Goal: Contribute content: Contribute content

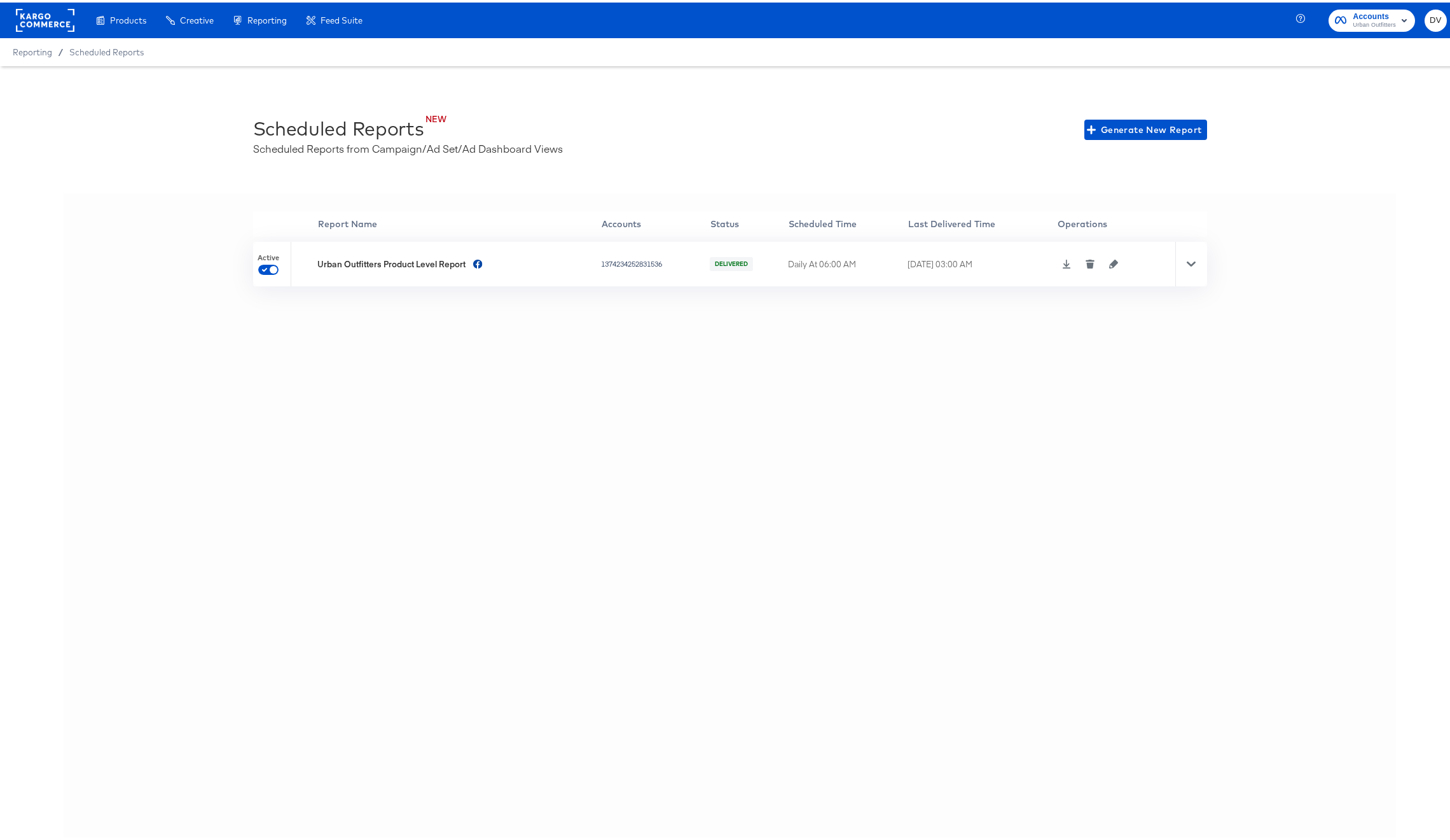
click at [1062, 260] on icon at bounding box center [1067, 261] width 9 height 9
click at [388, 483] on div "'' Report Name Accounts Status Scheduled Time Last Delivered Time Operations Ac…" at bounding box center [730, 529] width 1333 height 676
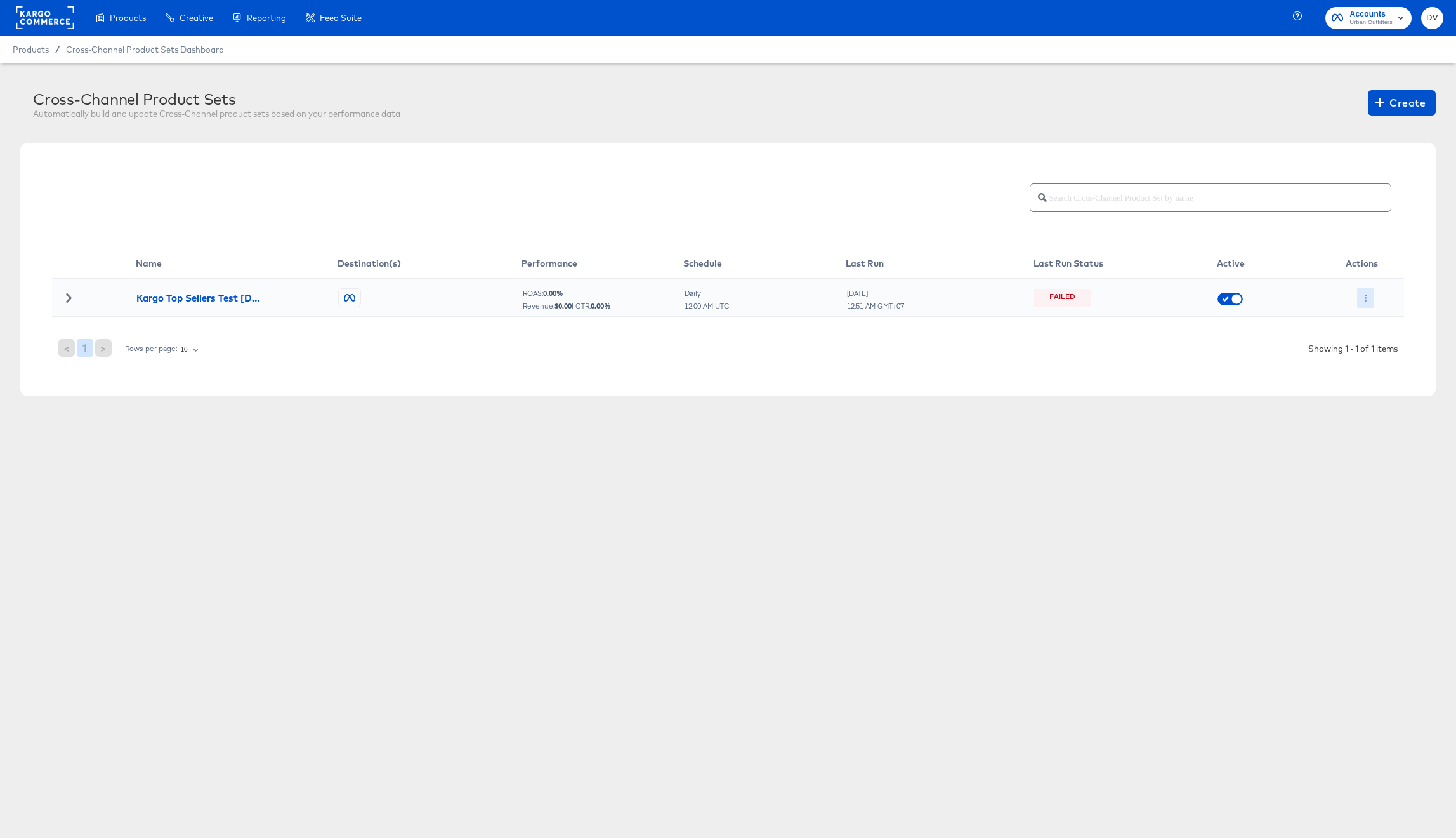
click at [1362, 298] on icon "button" at bounding box center [1365, 298] width 7 height 7
click at [1380, 365] on li "Run Now" at bounding box center [1391, 364] width 68 height 21
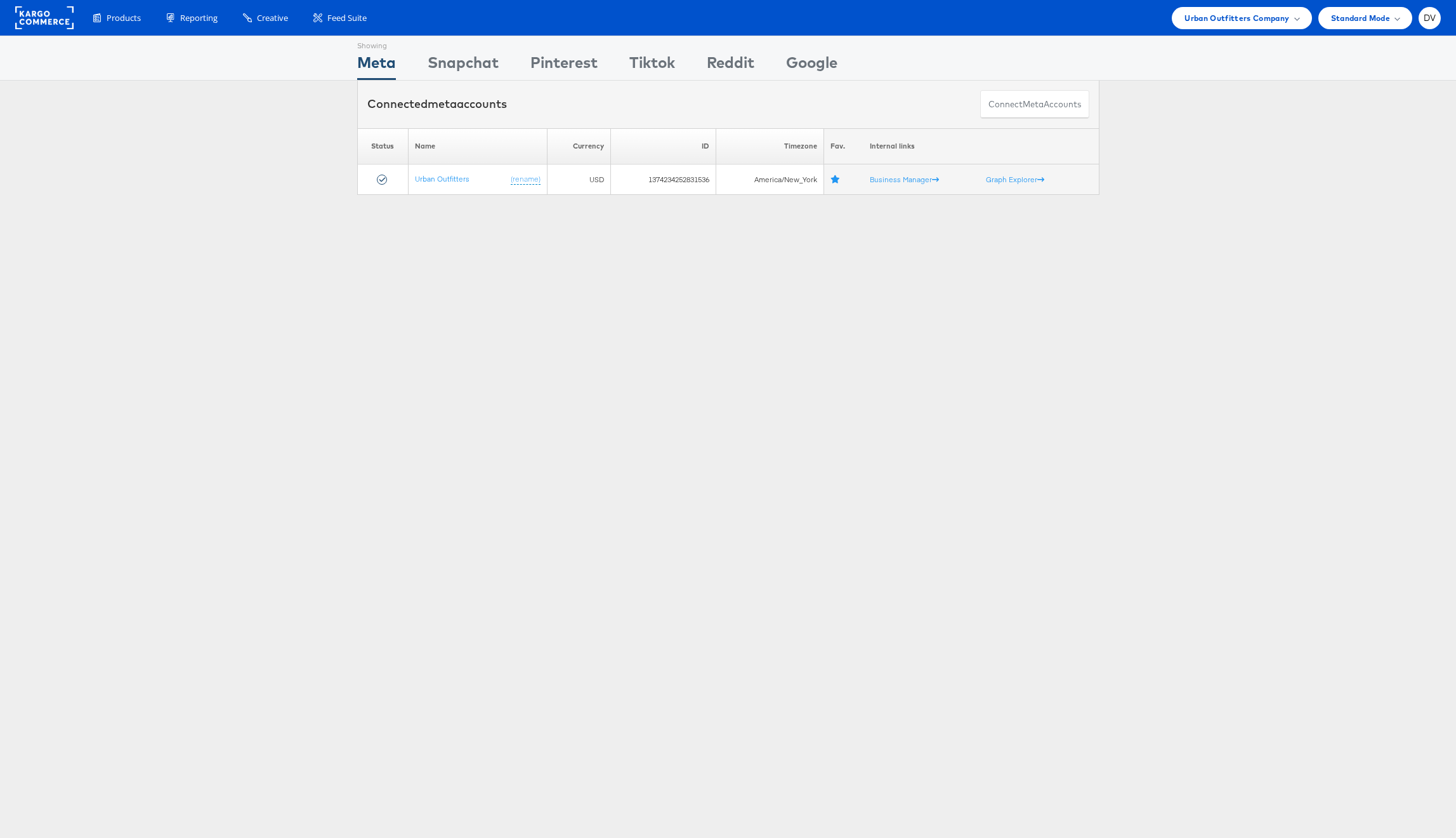
click at [1245, 30] on div "Products Product Catalogs Enhance Your Product Catalog, Map Them to Publishers,…" at bounding box center [728, 17] width 1456 height 36
click at [1207, 21] on span "Urban Outfitters Company" at bounding box center [1237, 18] width 104 height 13
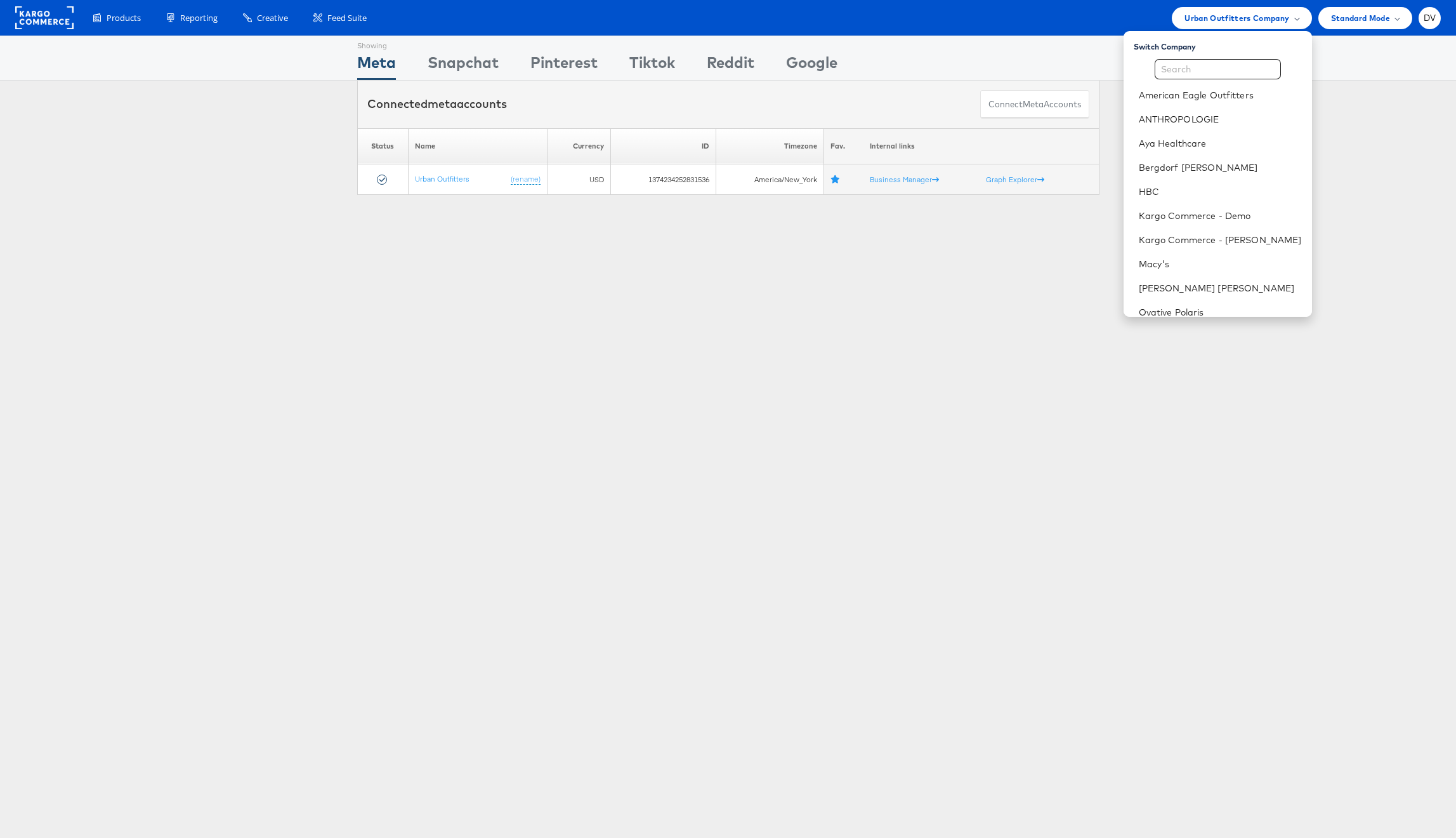
scroll to position [178, 0]
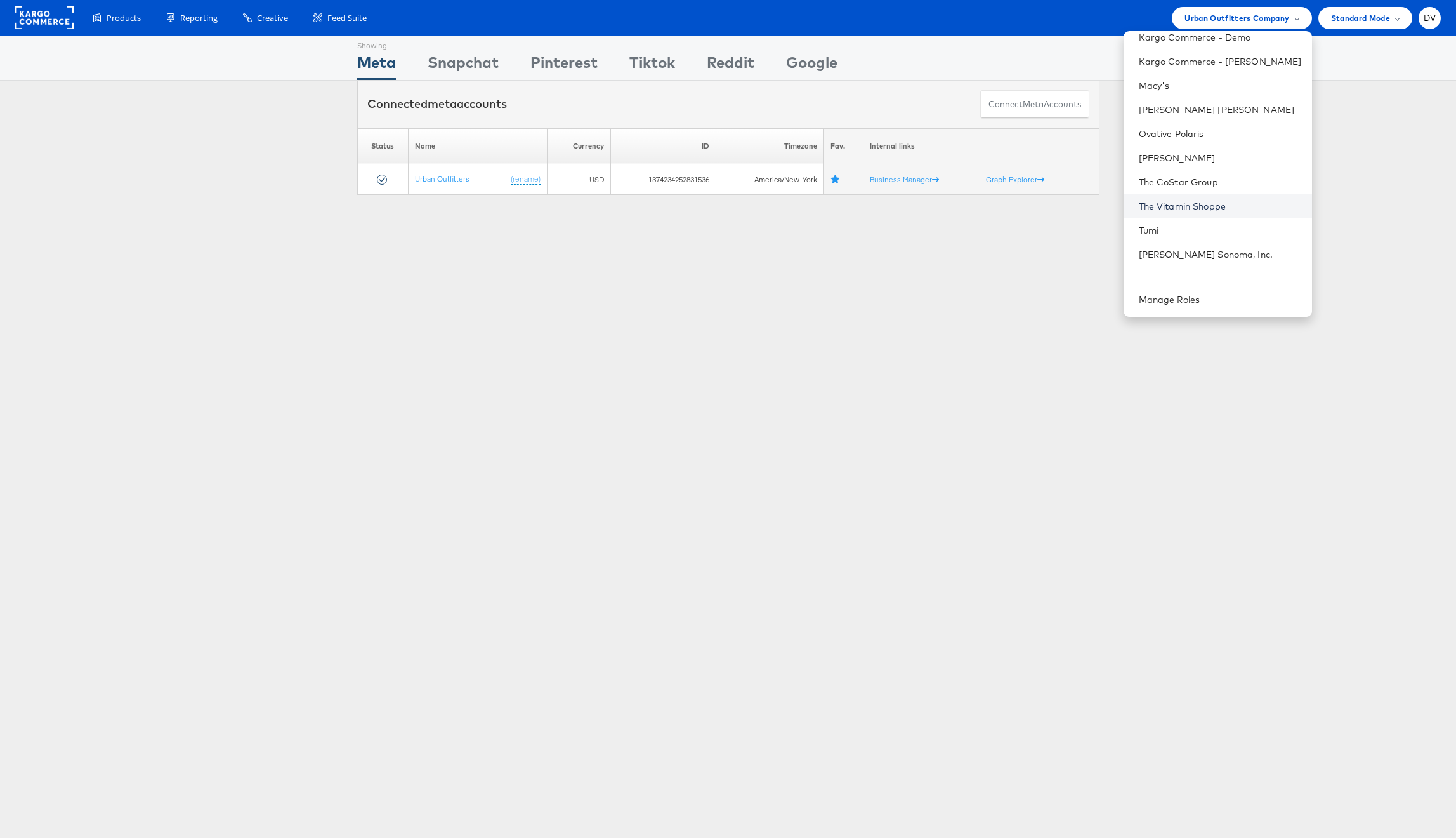
click at [1195, 207] on link "The Vitamin Shoppe" at bounding box center [1220, 205] width 163 height 12
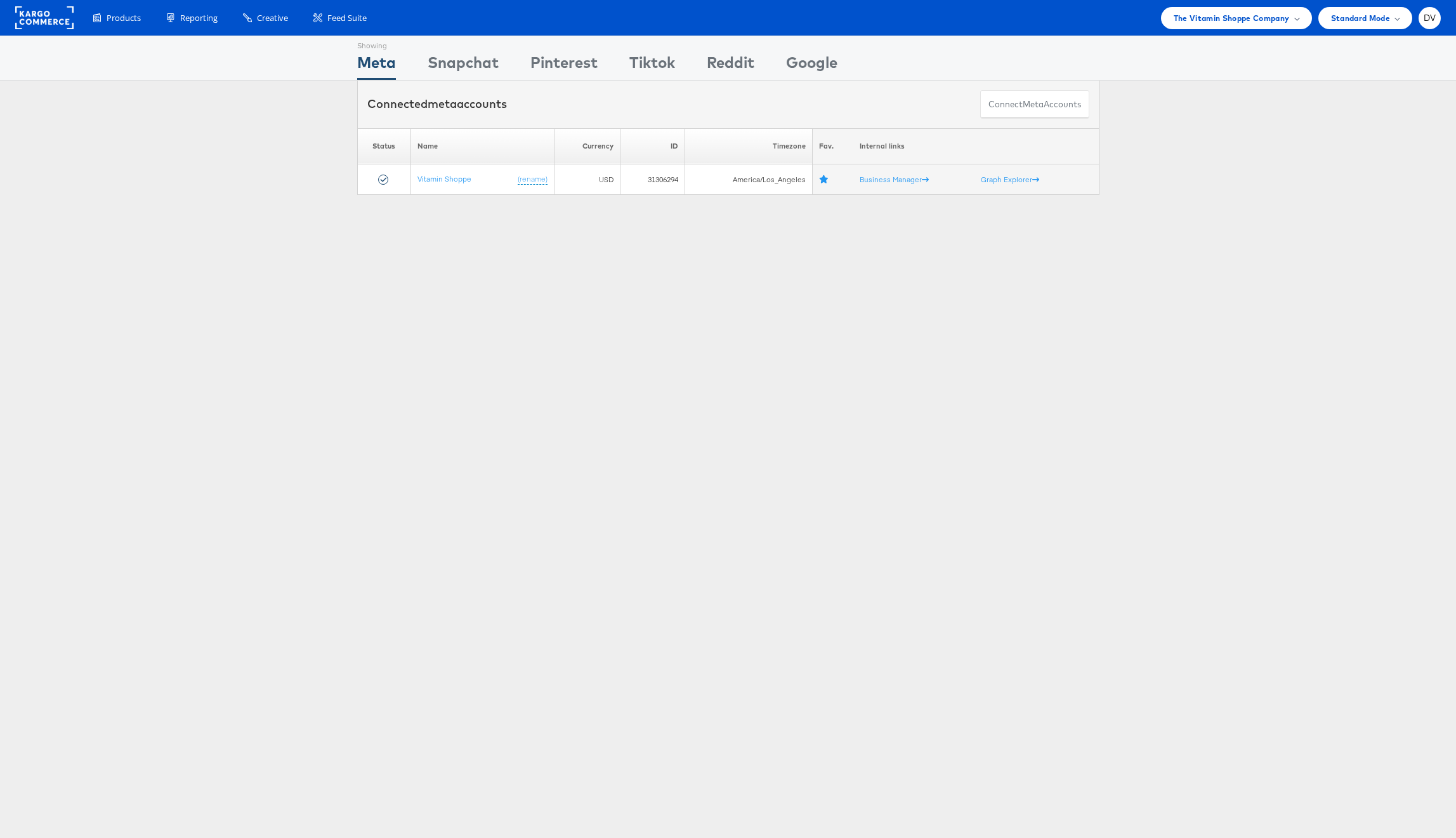
click at [446, 368] on div "Showing Meta Showing [GEOGRAPHIC_DATA] Showing Pinterest Showing Tiktok Showing…" at bounding box center [728, 353] width 1456 height 634
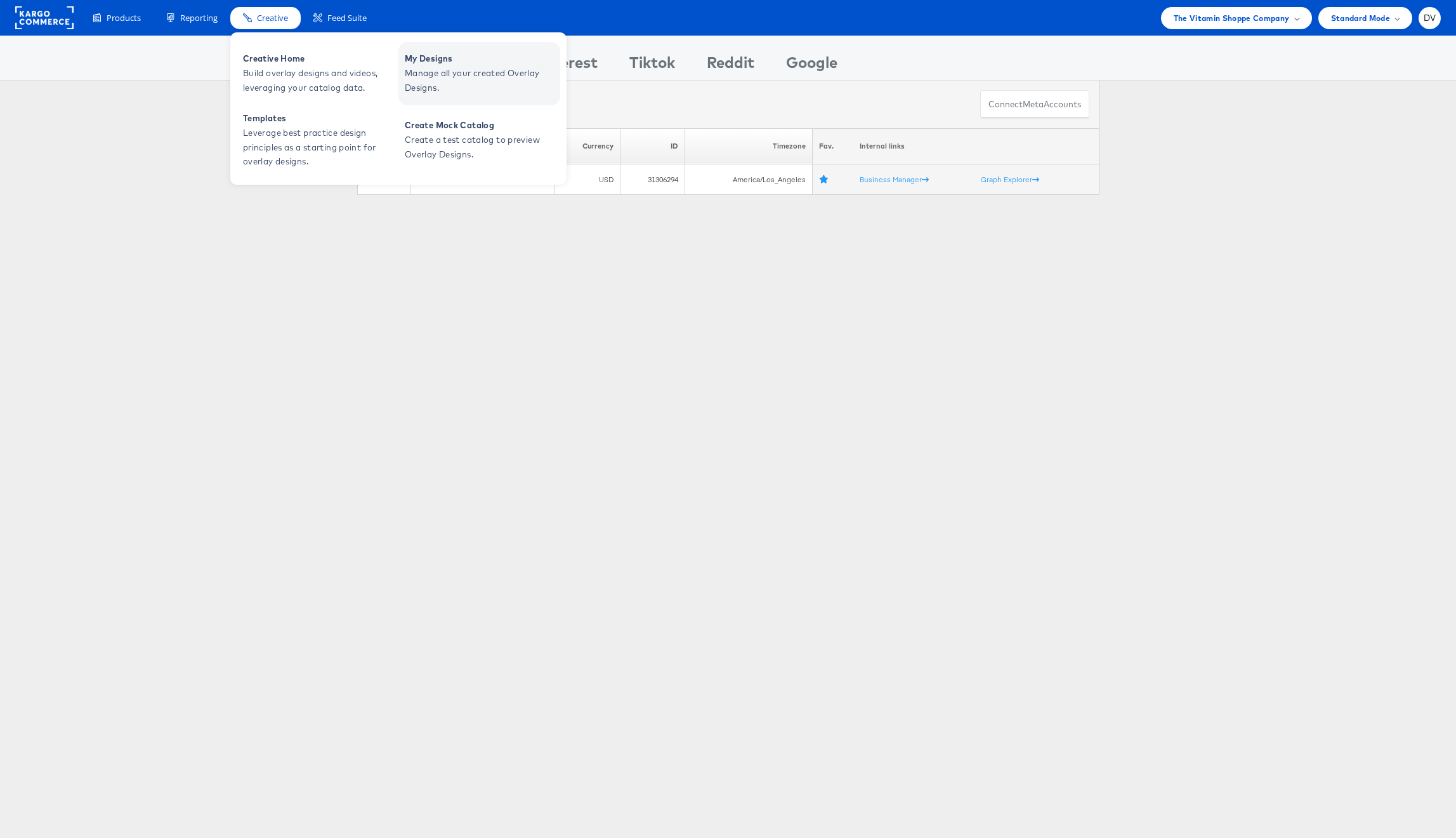
click at [443, 77] on span "Manage all your created Overlay Designs." at bounding box center [481, 80] width 152 height 29
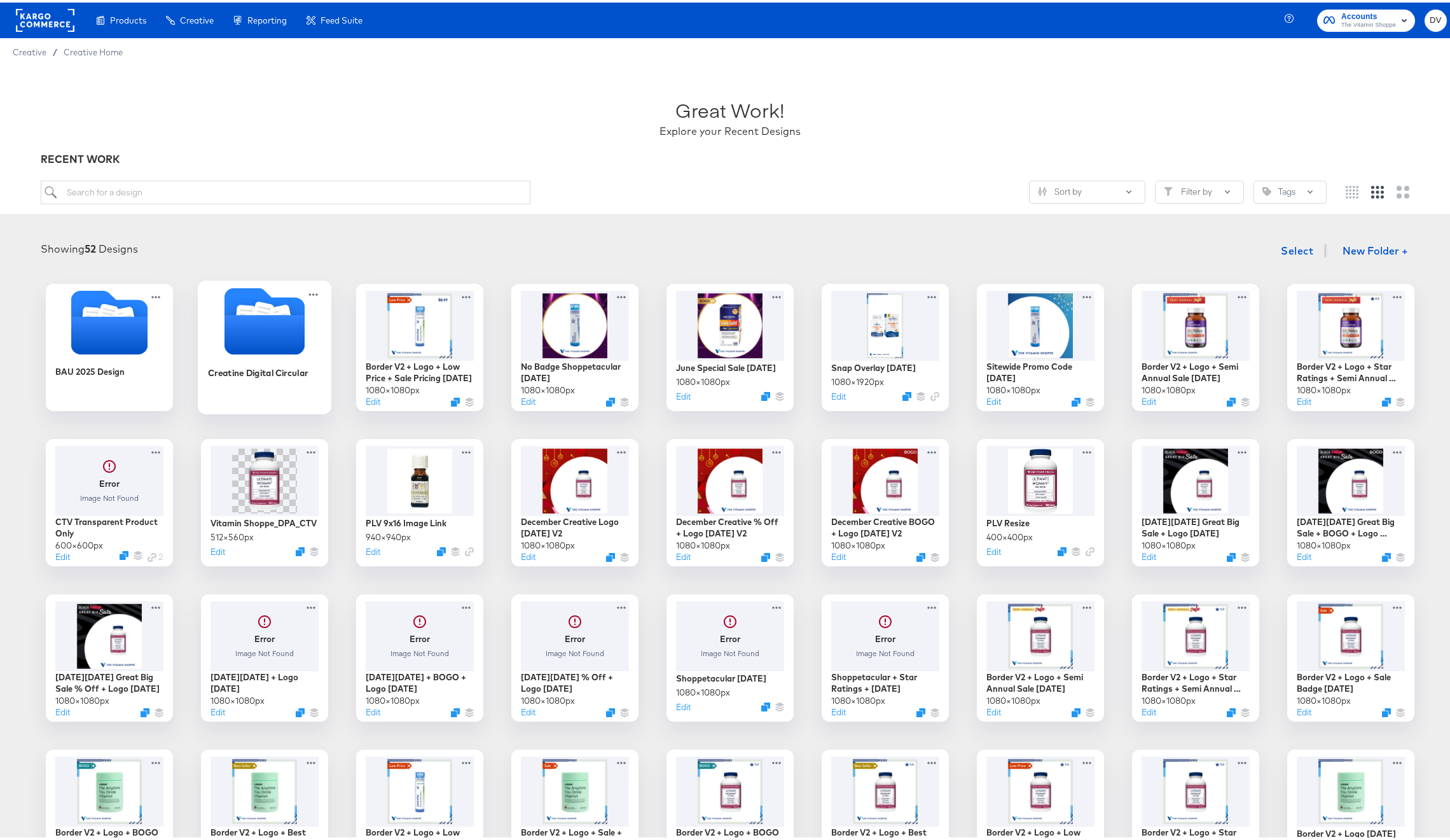
click at [251, 350] on icon "Folder" at bounding box center [264, 332] width 81 height 40
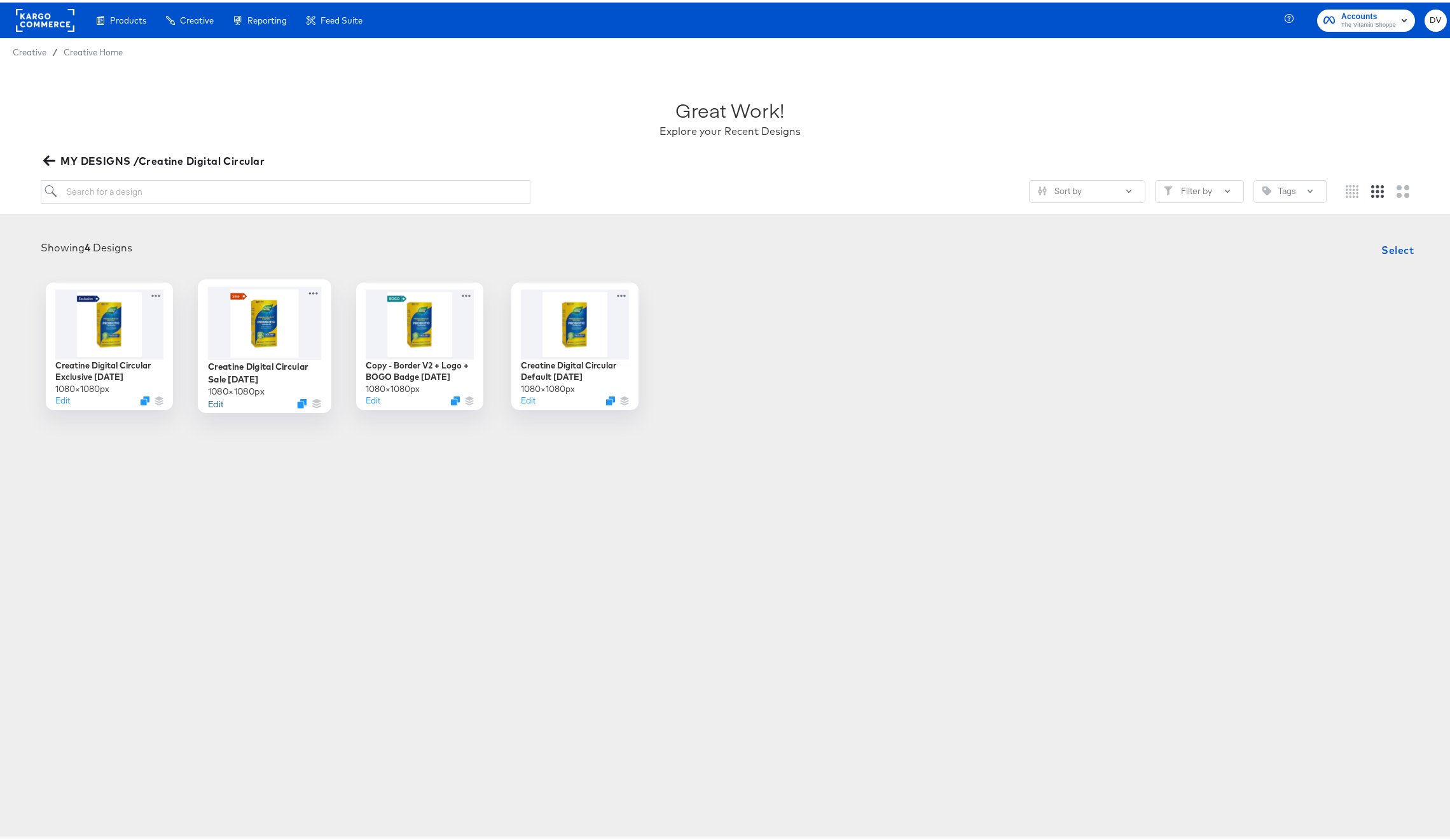
click at [207, 401] on button "Edit" at bounding box center [215, 400] width 15 height 12
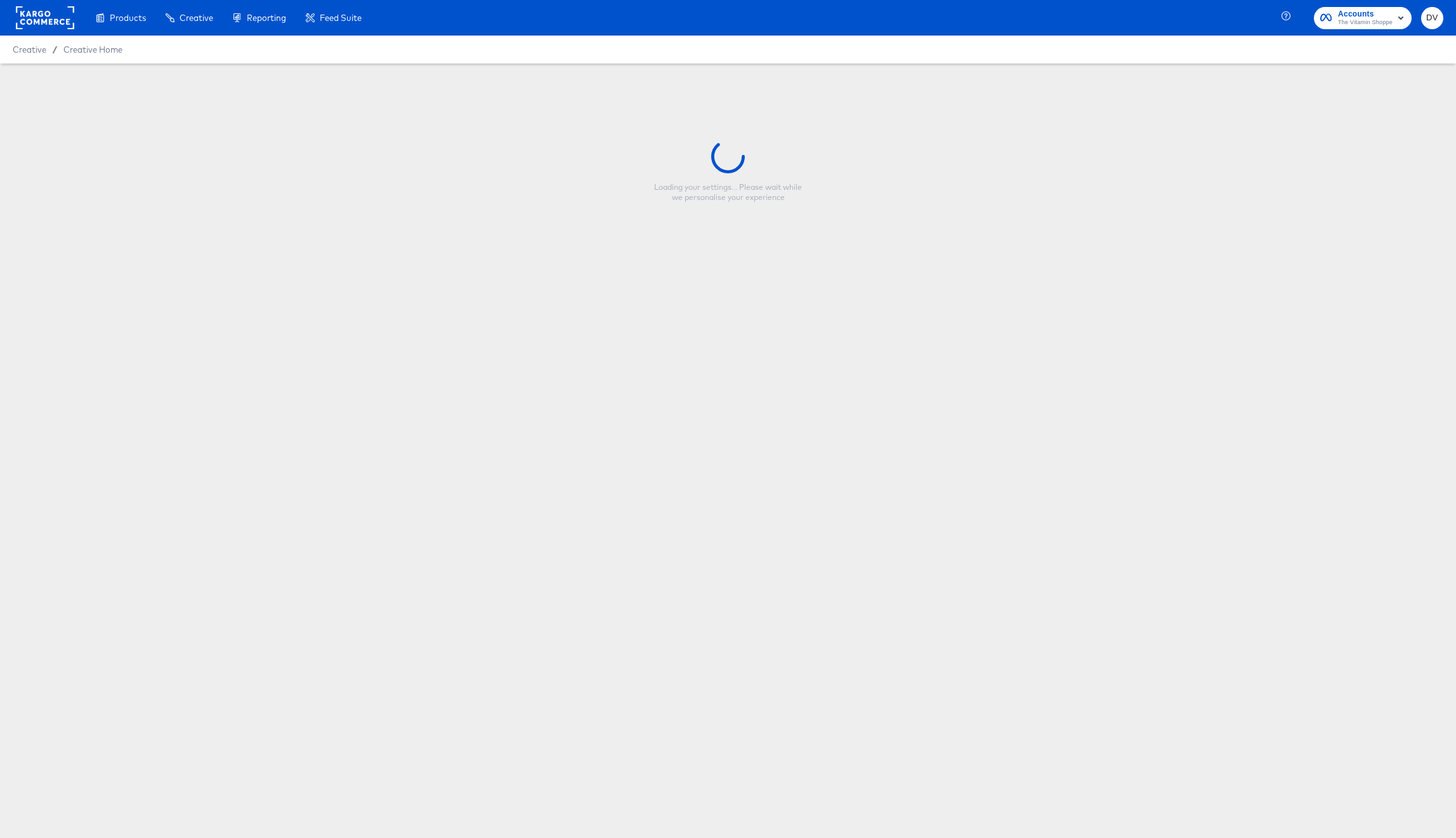
type input "Creatine Digital Circular Sale [DATE]"
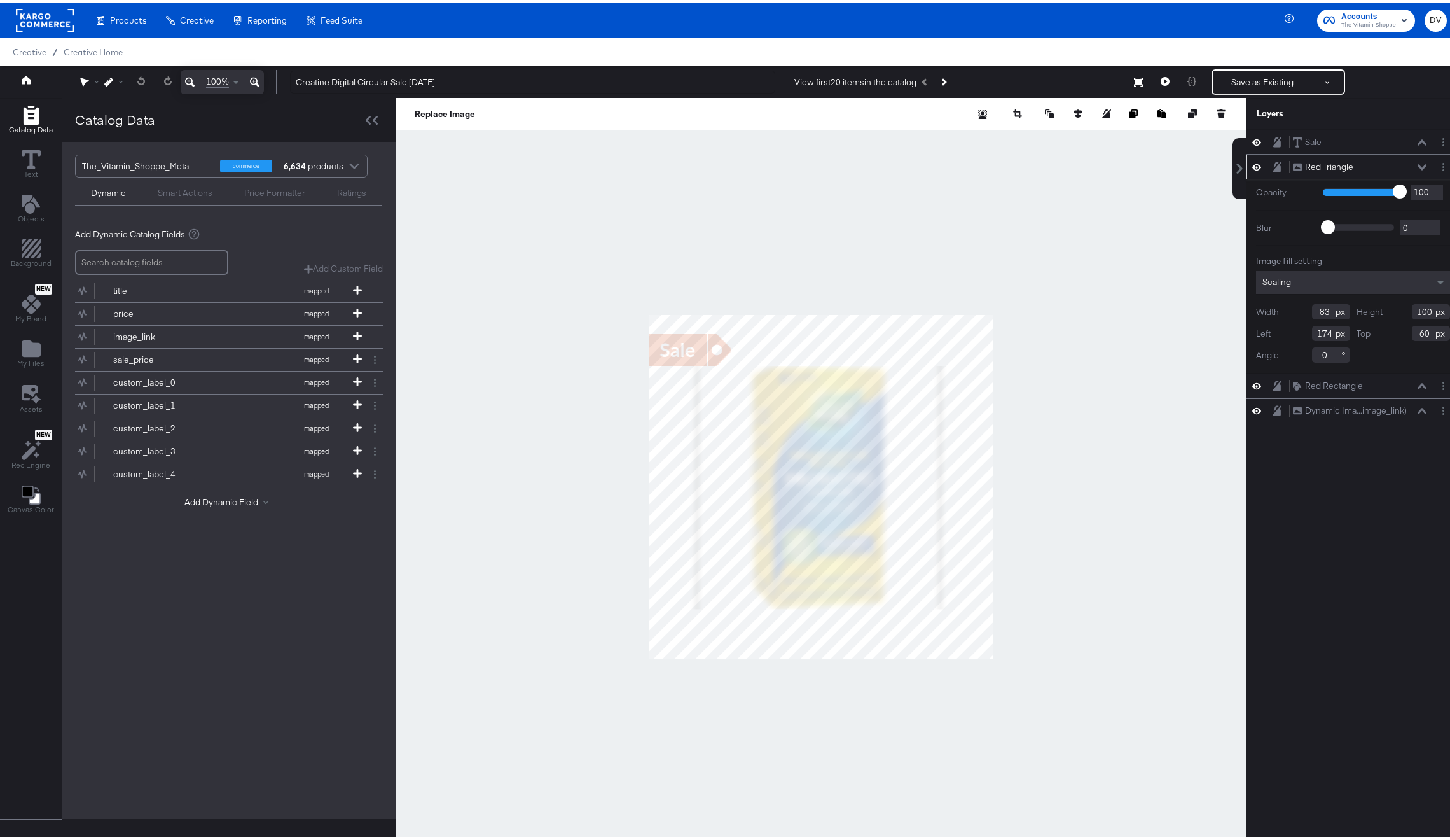
click at [1418, 164] on icon at bounding box center [1422, 164] width 9 height 6
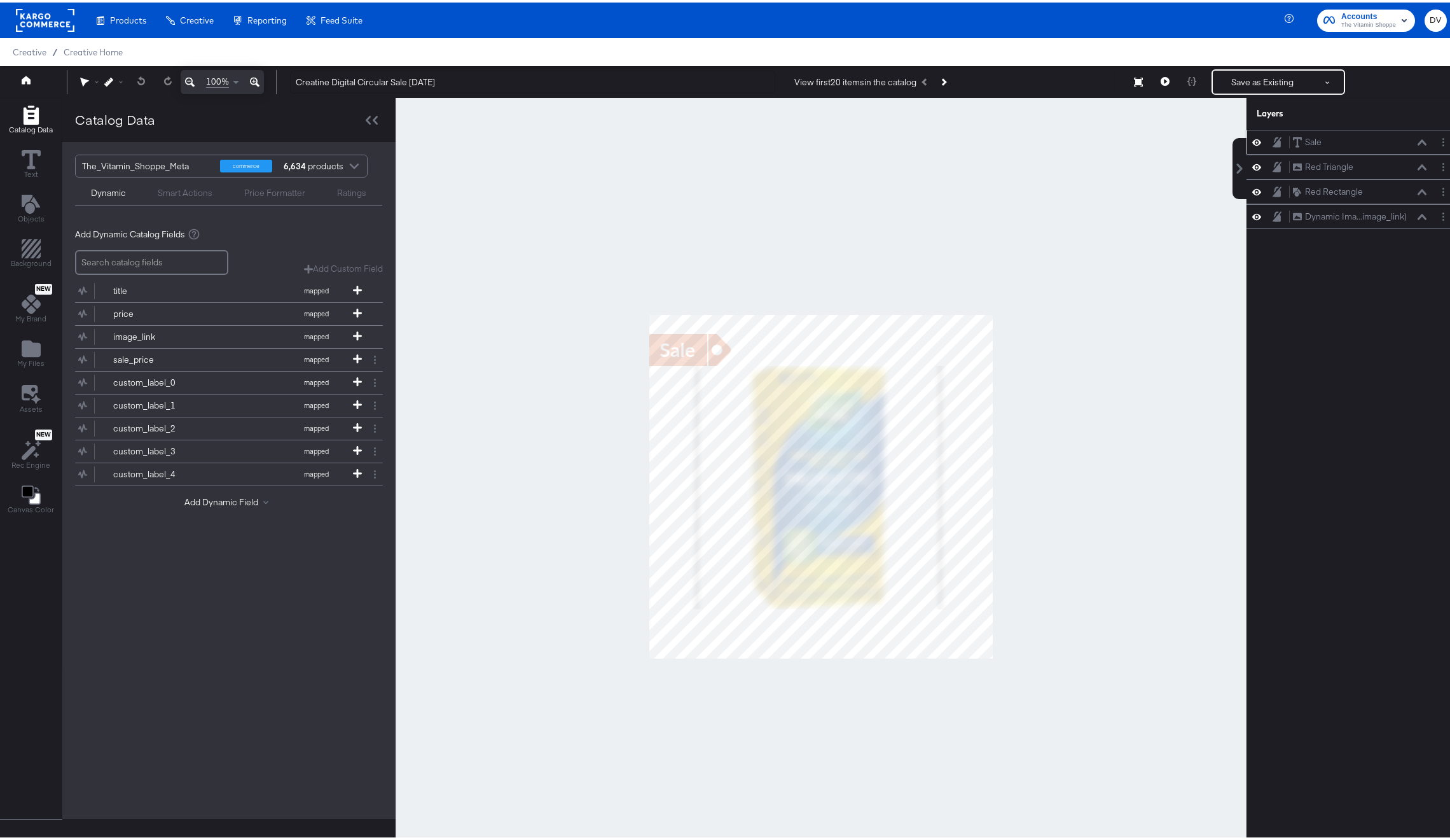
click at [1418, 139] on icon at bounding box center [1422, 140] width 9 height 7
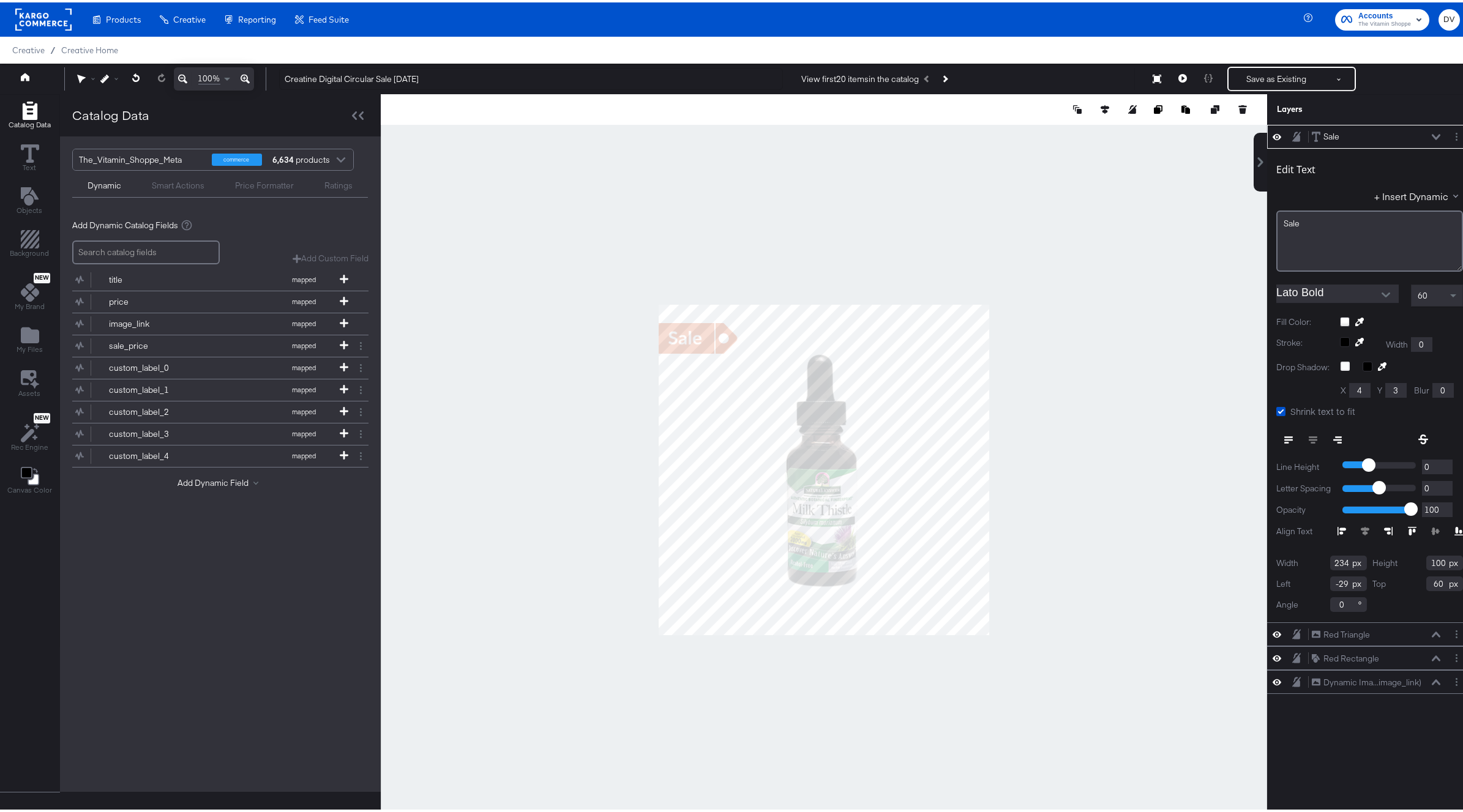
click at [538, 229] on div at bounding box center [824, 467] width 886 height 751
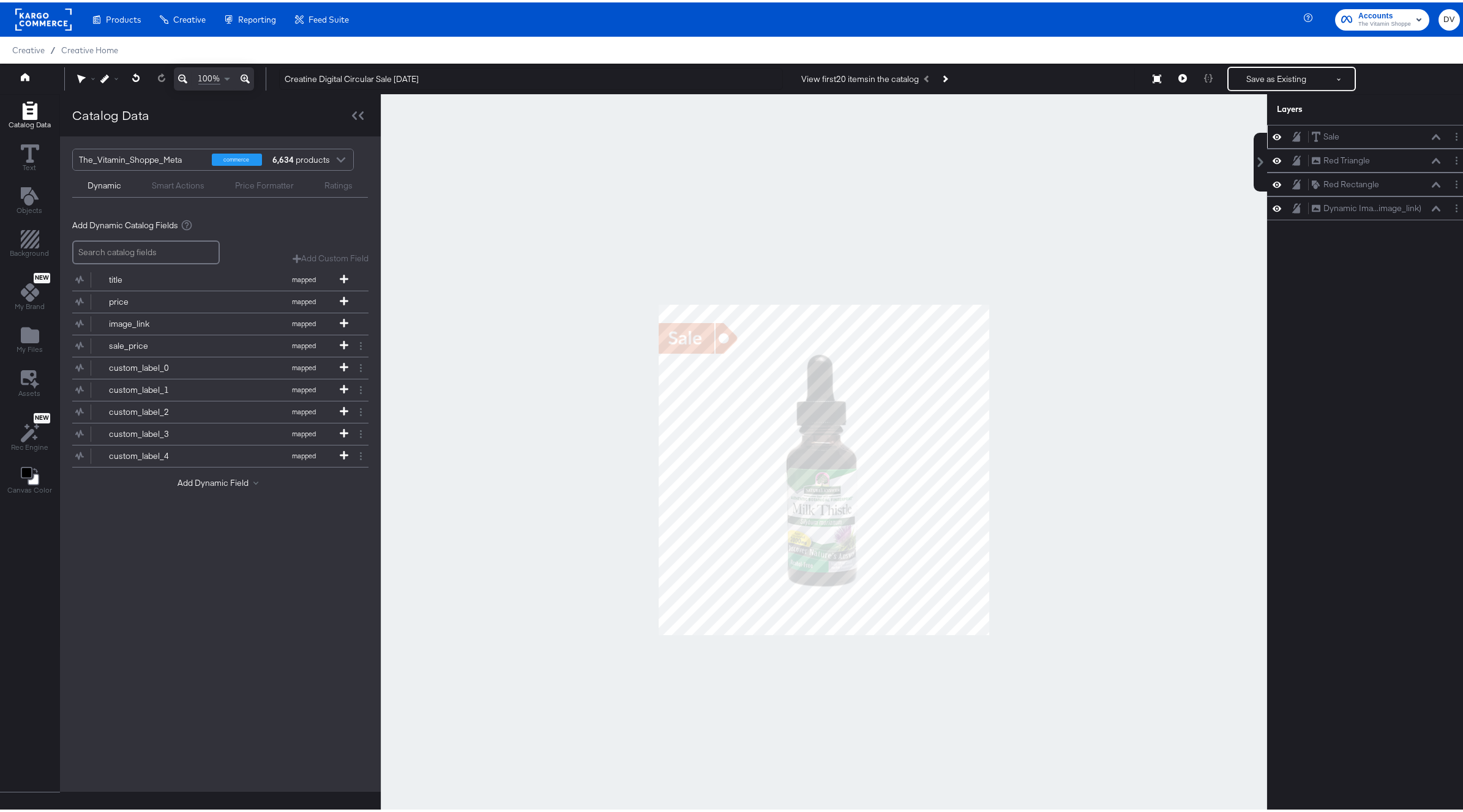
click at [1272, 137] on icon at bounding box center [1276, 134] width 9 height 10
click at [1272, 162] on icon at bounding box center [1276, 158] width 9 height 10
click at [1272, 184] on icon at bounding box center [1276, 181] width 9 height 10
click at [1272, 204] on icon at bounding box center [1276, 205] width 9 height 10
click at [34, 337] on icon "Add Files" at bounding box center [30, 333] width 18 height 16
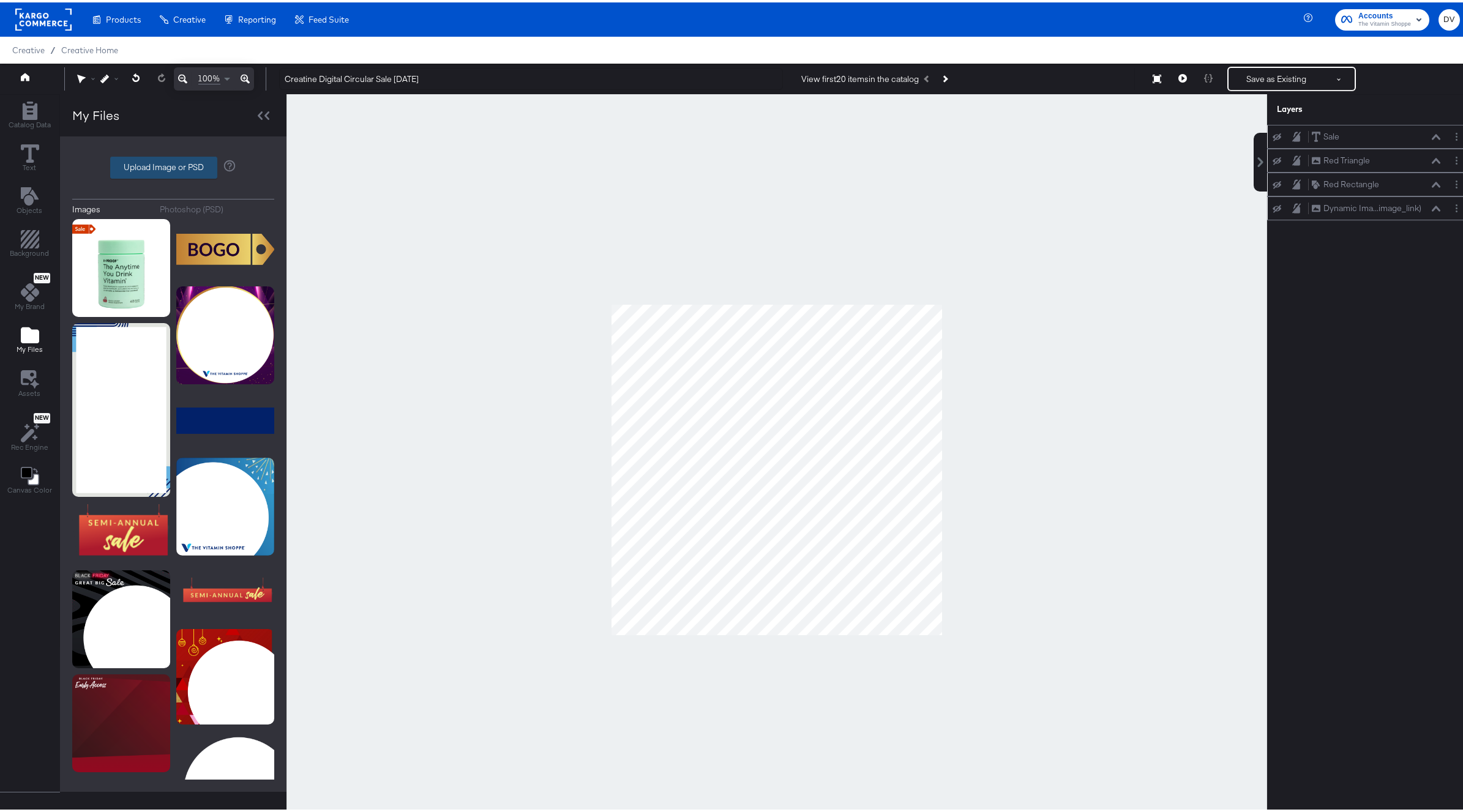
click at [140, 164] on label "Upload Image or PSD" at bounding box center [164, 165] width 106 height 21
click at [173, 165] on input "Upload Image or PSD" at bounding box center [173, 165] width 0 height 0
type input "C:\fakepath\bluebarV2.png"
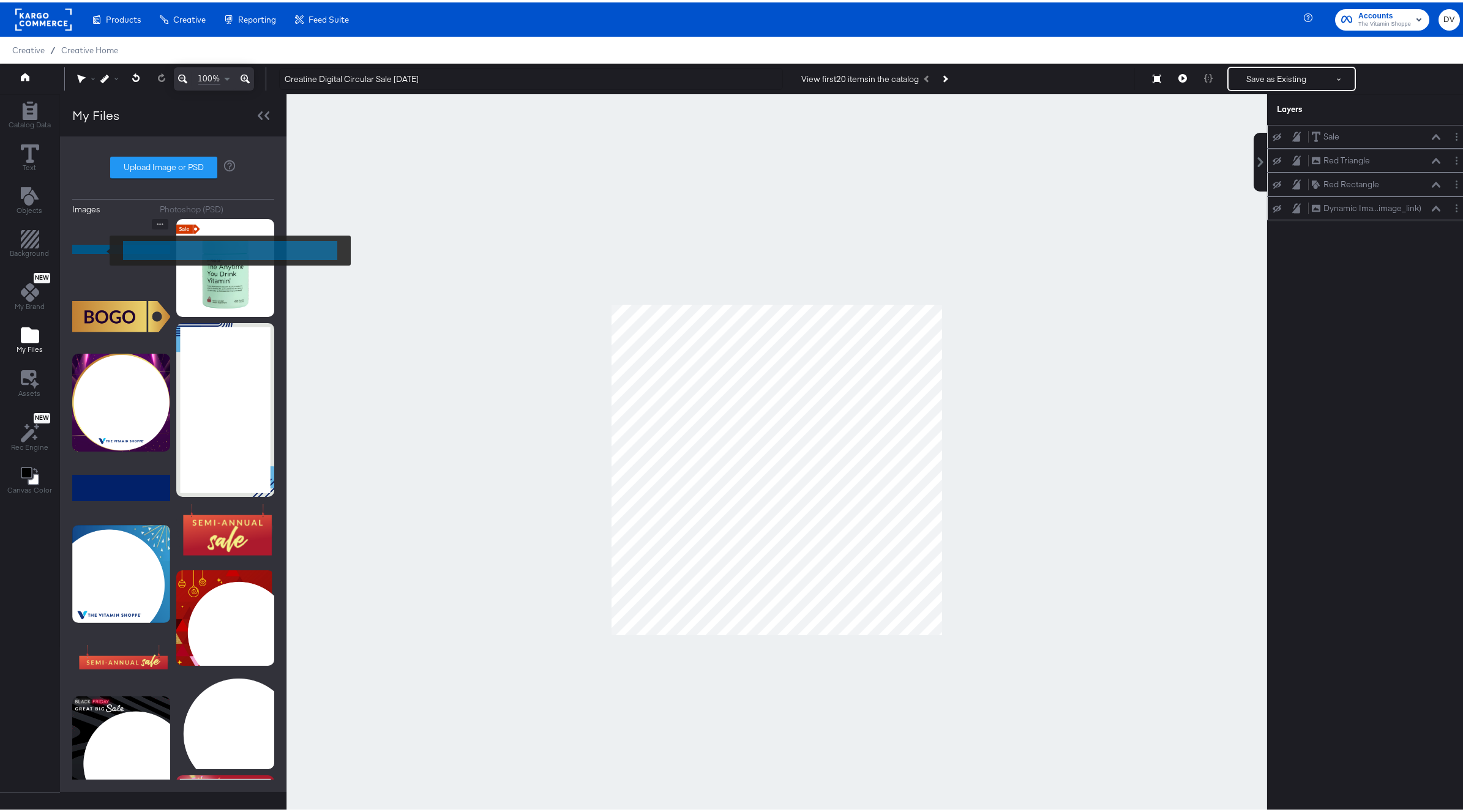
click at [101, 248] on img at bounding box center [121, 247] width 98 height 61
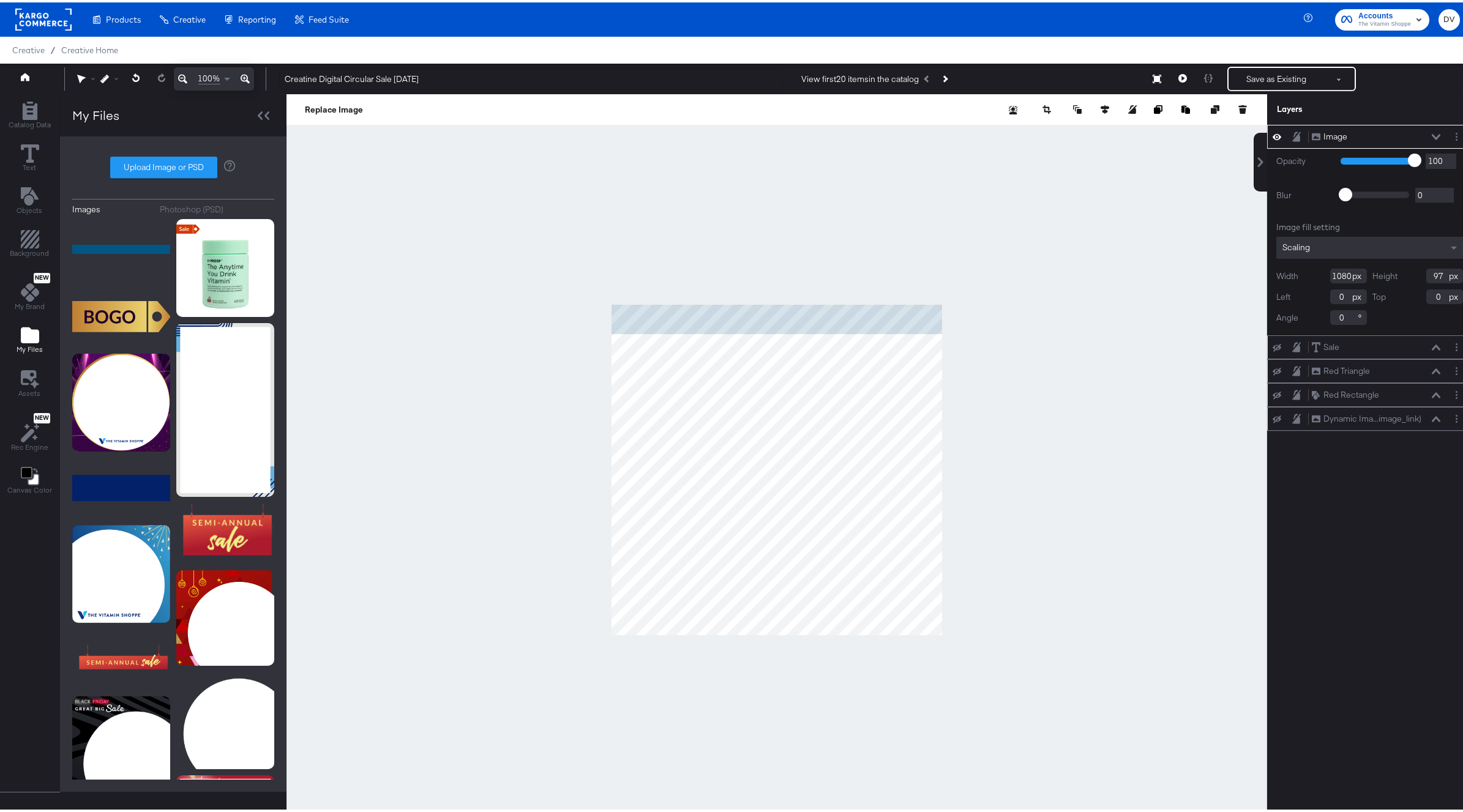
type input "-170"
type input "134"
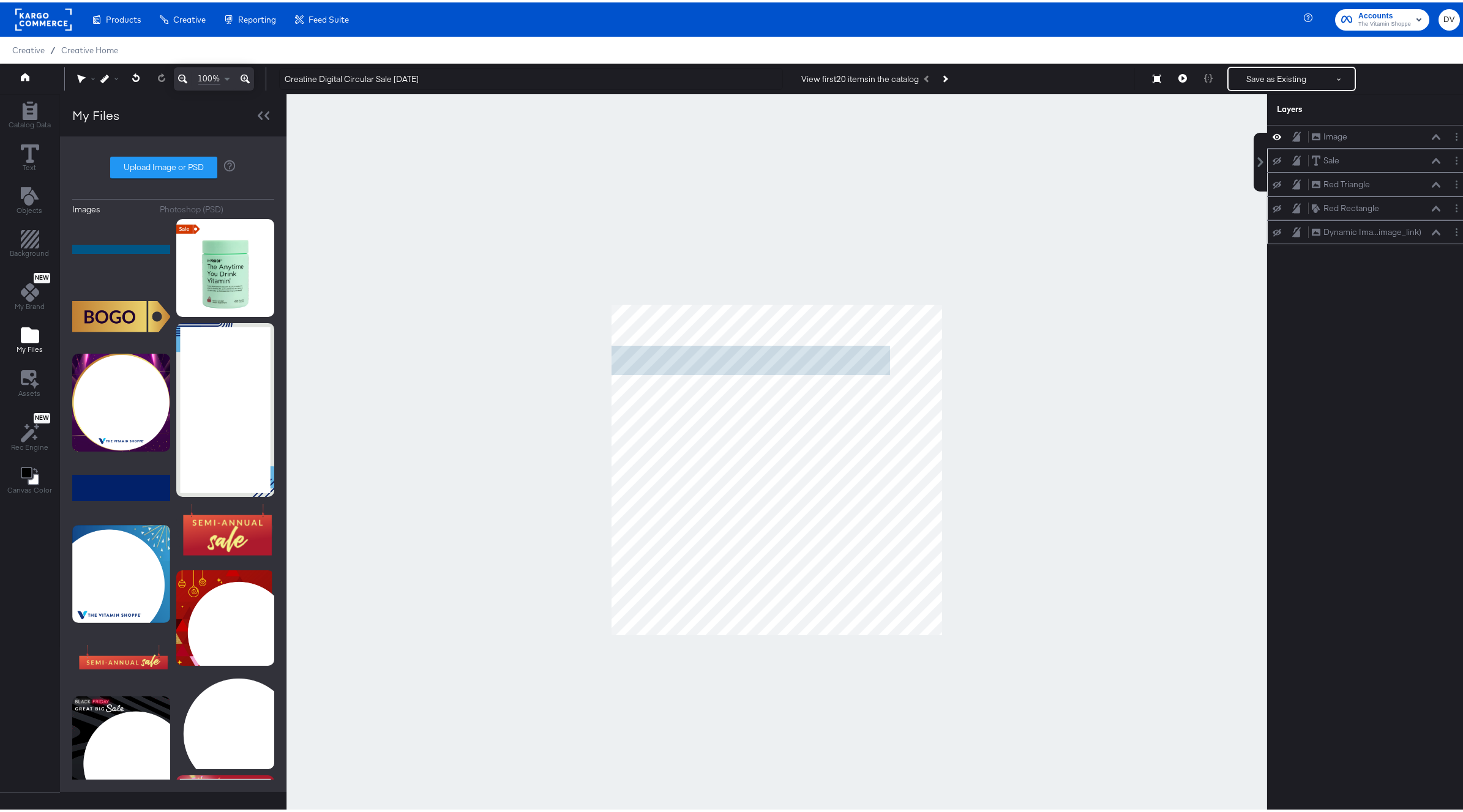
click at [1017, 390] on div at bounding box center [777, 467] width 981 height 751
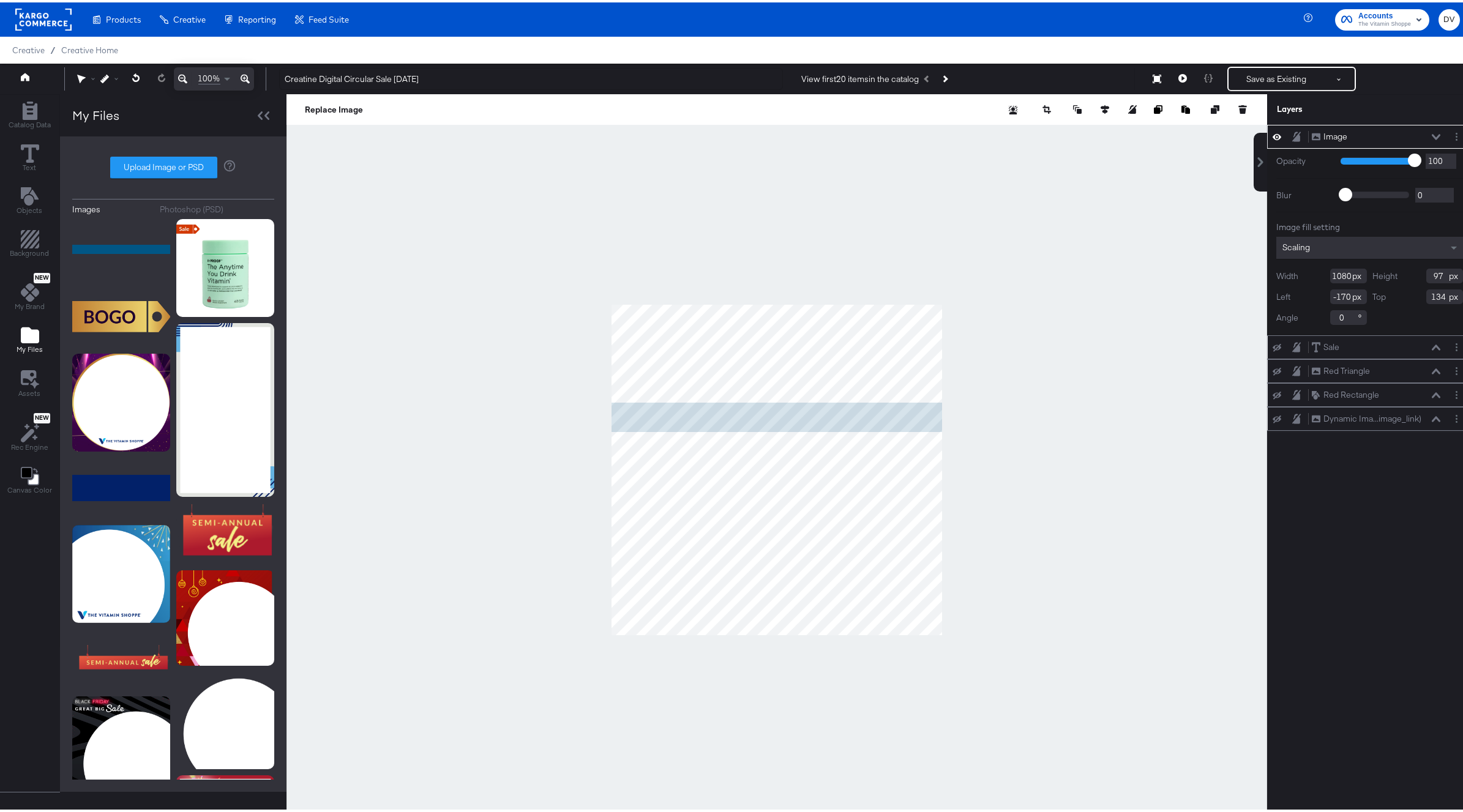
type input "0"
type input "320"
click at [1003, 463] on div at bounding box center [777, 467] width 981 height 751
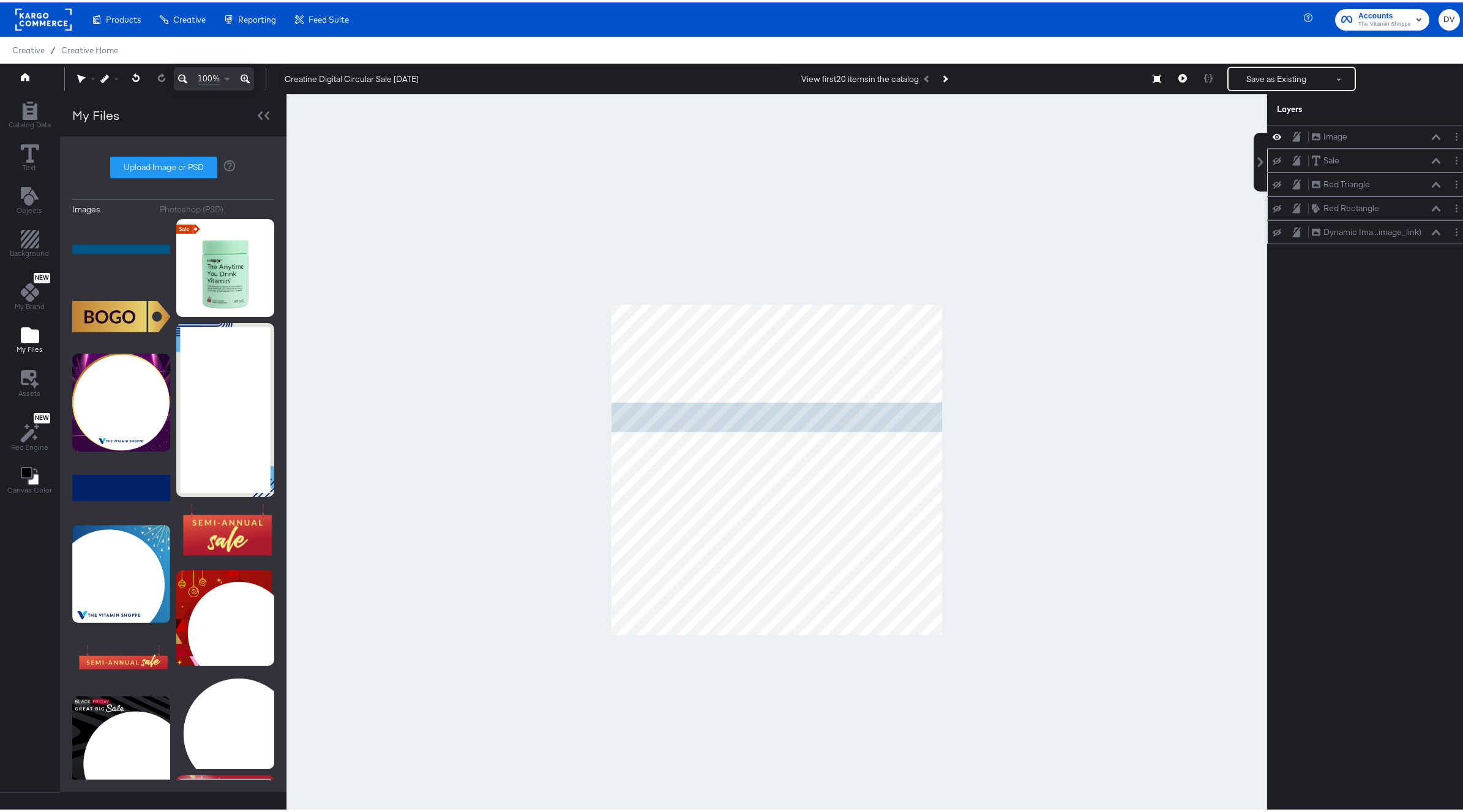
click at [1404, 160] on icon at bounding box center [1435, 159] width 9 height 6
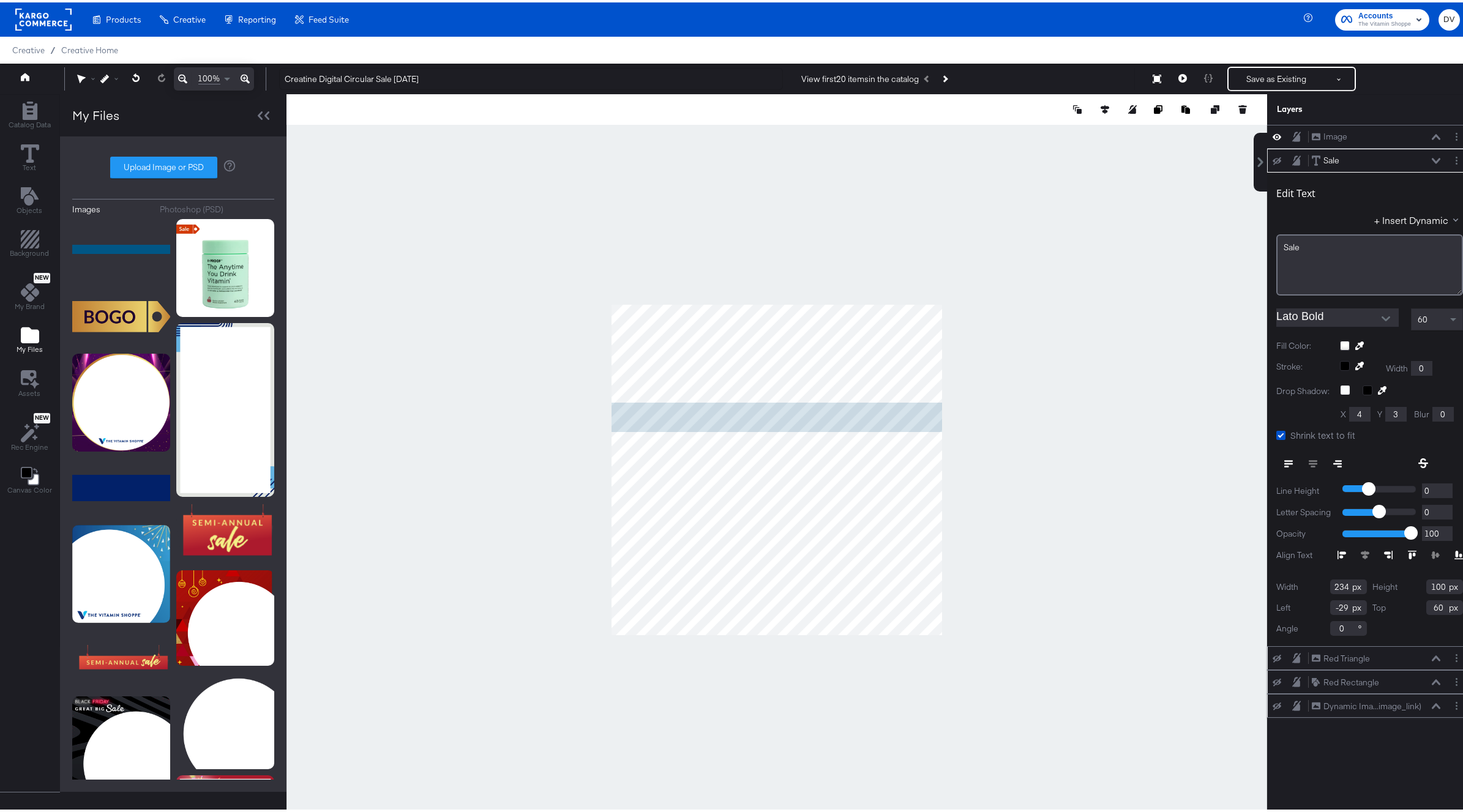
click at [1404, 160] on icon at bounding box center [1435, 158] width 9 height 6
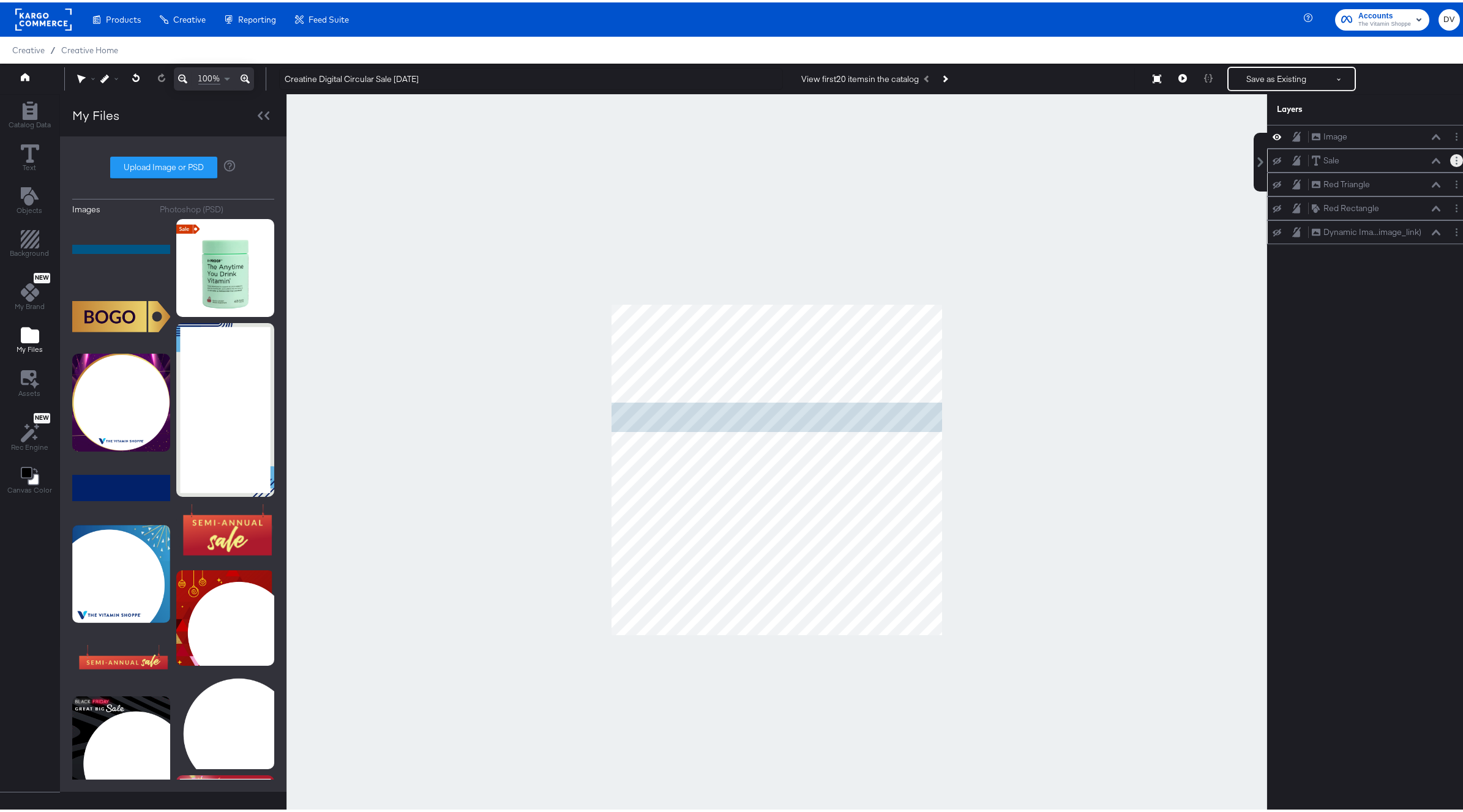
click at [1404, 156] on button "Layer Options" at bounding box center [1456, 158] width 13 height 13
click at [1348, 217] on button "Duplicate" at bounding box center [1365, 215] width 38 height 13
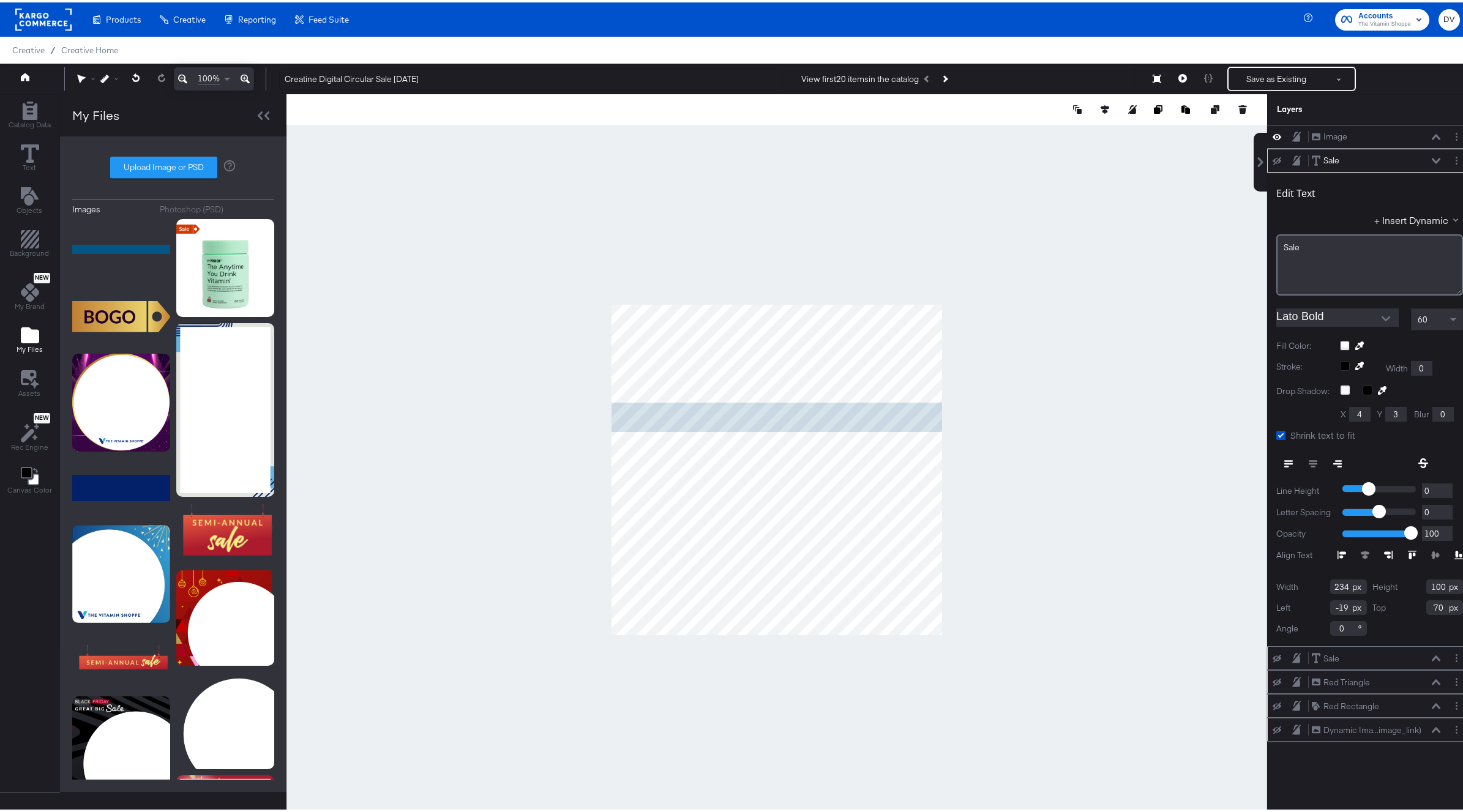
click at [1404, 154] on div "Sale Sale" at bounding box center [1376, 158] width 129 height 13
click at [1404, 158] on icon at bounding box center [1435, 158] width 9 height 6
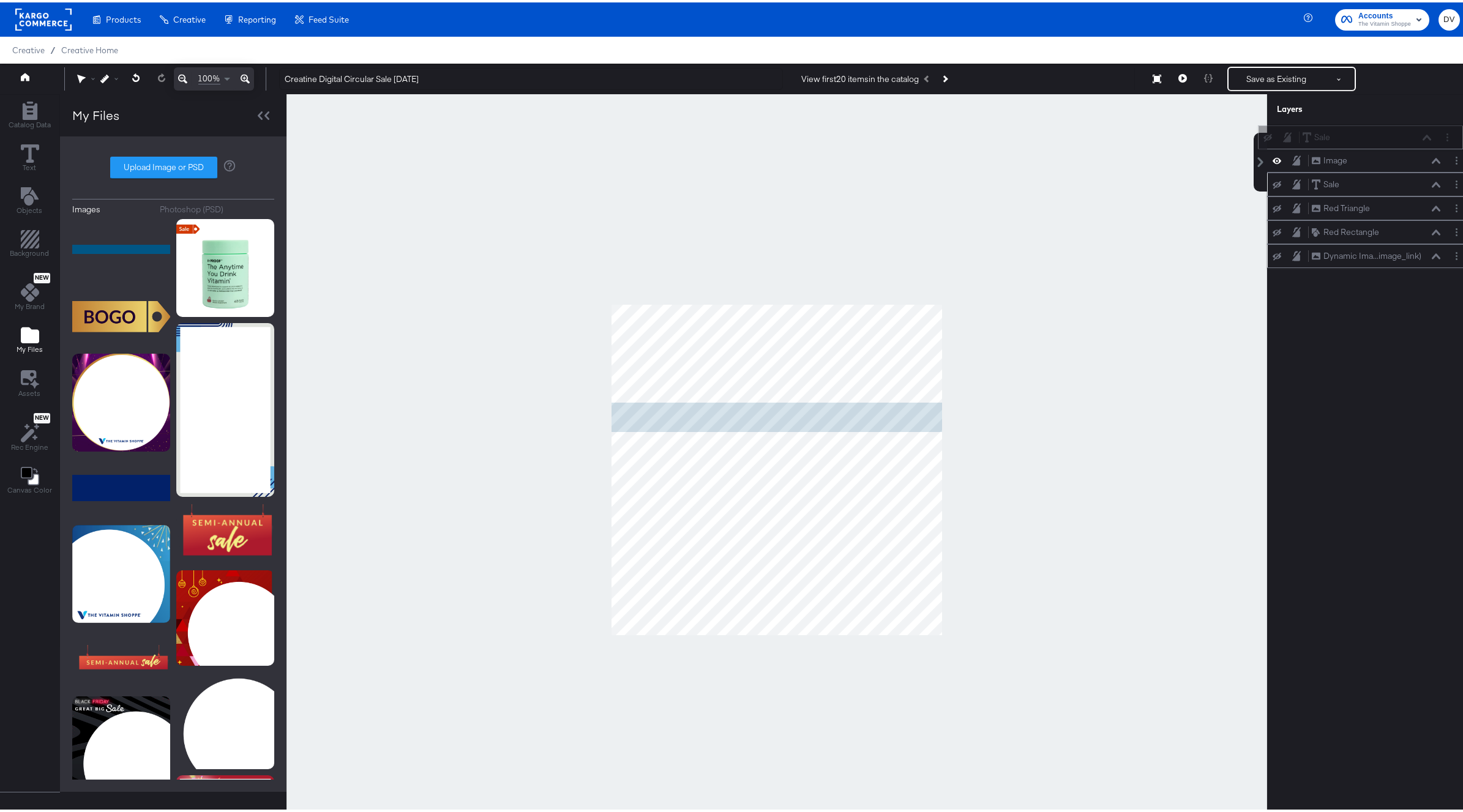
drag, startPoint x: 1366, startPoint y: 161, endPoint x: 1366, endPoint y: 130, distance: 31.0
click at [1366, 130] on div "Sale Sale" at bounding box center [1366, 135] width 129 height 13
click at [1404, 135] on icon at bounding box center [1435, 135] width 9 height 6
click at [1404, 136] on icon at bounding box center [1435, 135] width 9 height 6
click at [1404, 137] on button at bounding box center [1436, 134] width 10 height 7
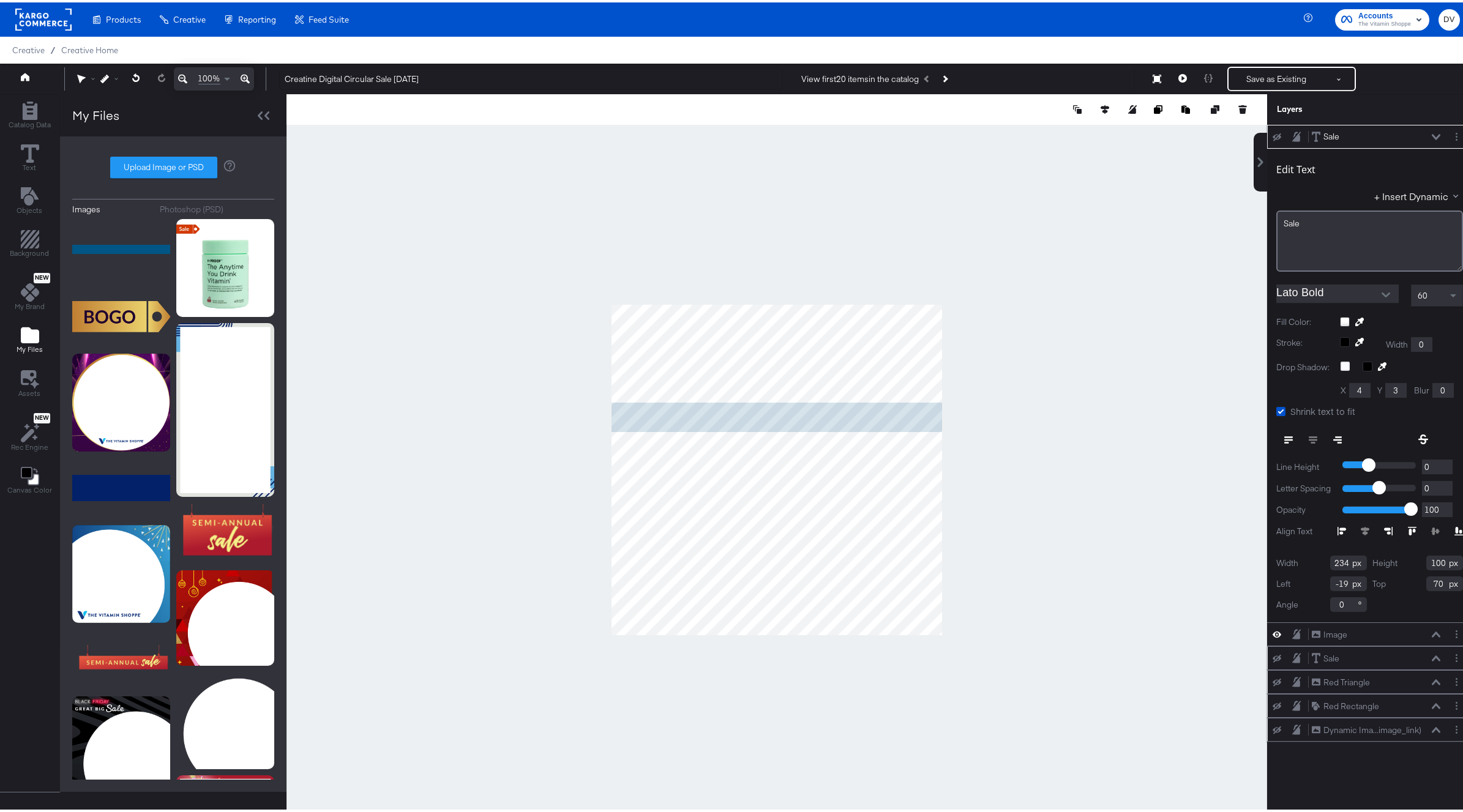
type input "442"
type input "189"
type input "-29"
type input "160"
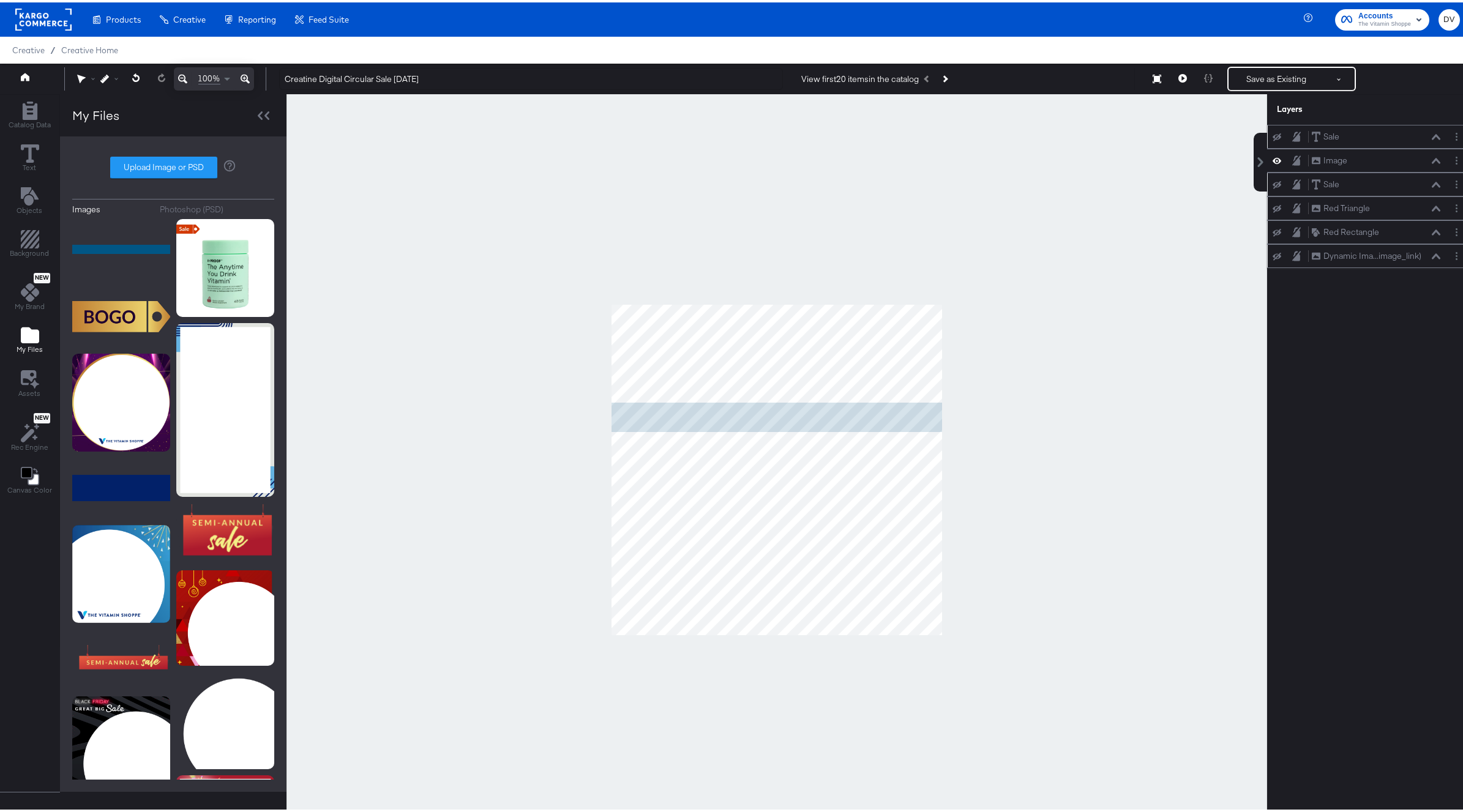
click at [1404, 133] on icon at bounding box center [1435, 135] width 9 height 6
click at [33, 165] on span "Text" at bounding box center [30, 165] width 14 height 10
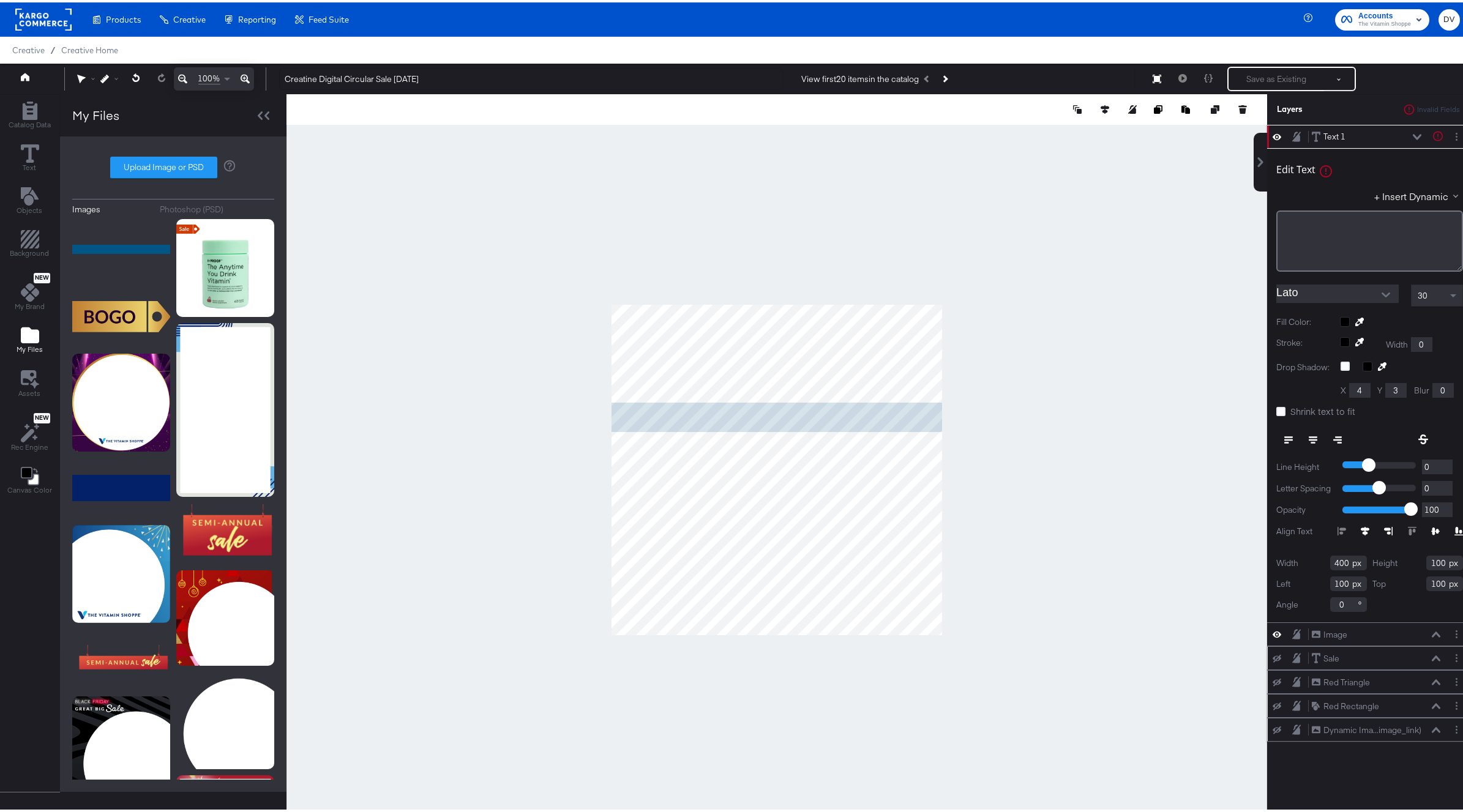
type input "0"
type input "322"
type input "1080"
type input "97"
type input "320"
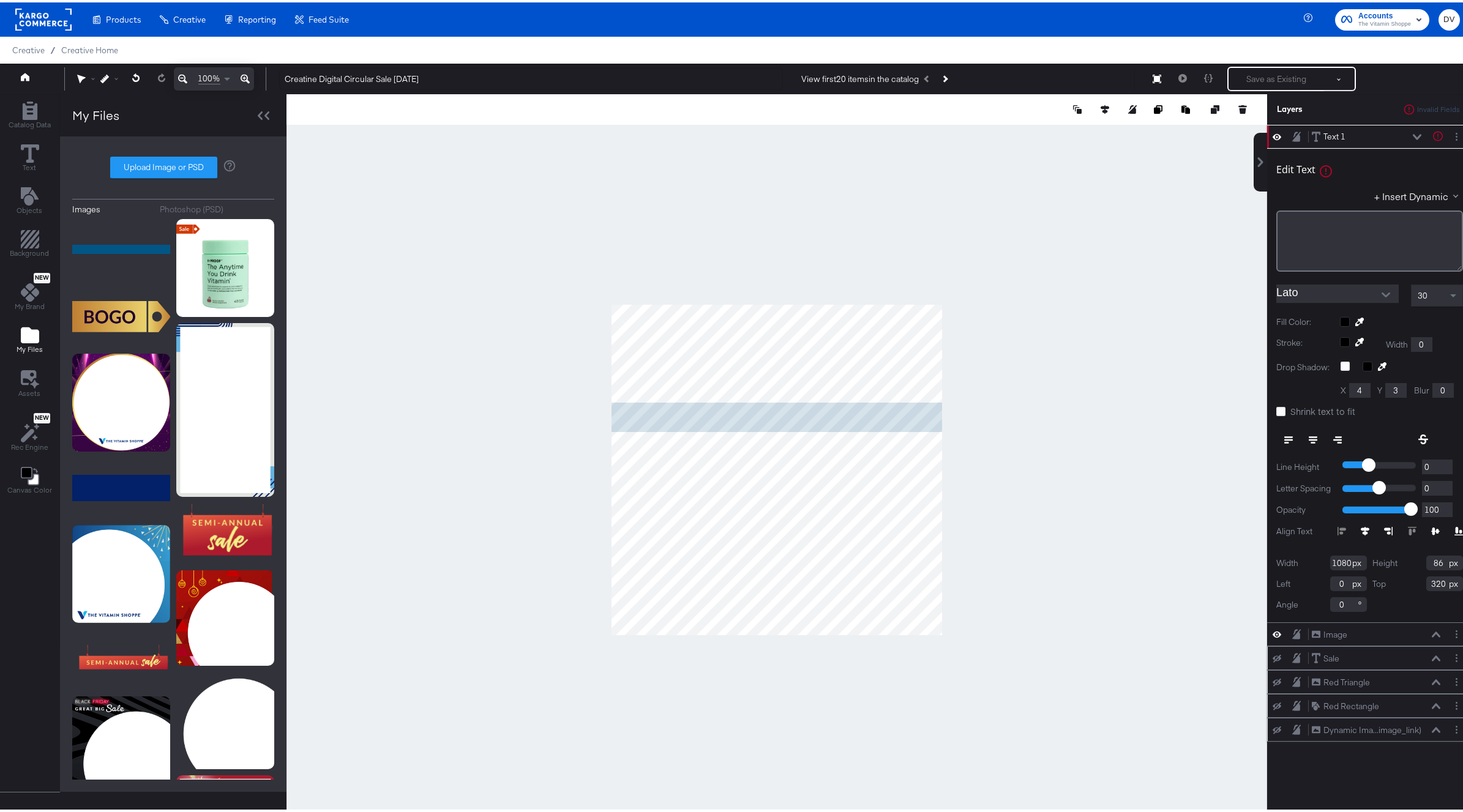
type input "97"
click at [498, 450] on div at bounding box center [777, 467] width 981 height 751
click at [581, 415] on div at bounding box center [777, 467] width 981 height 751
type input "1162"
type input "-82"
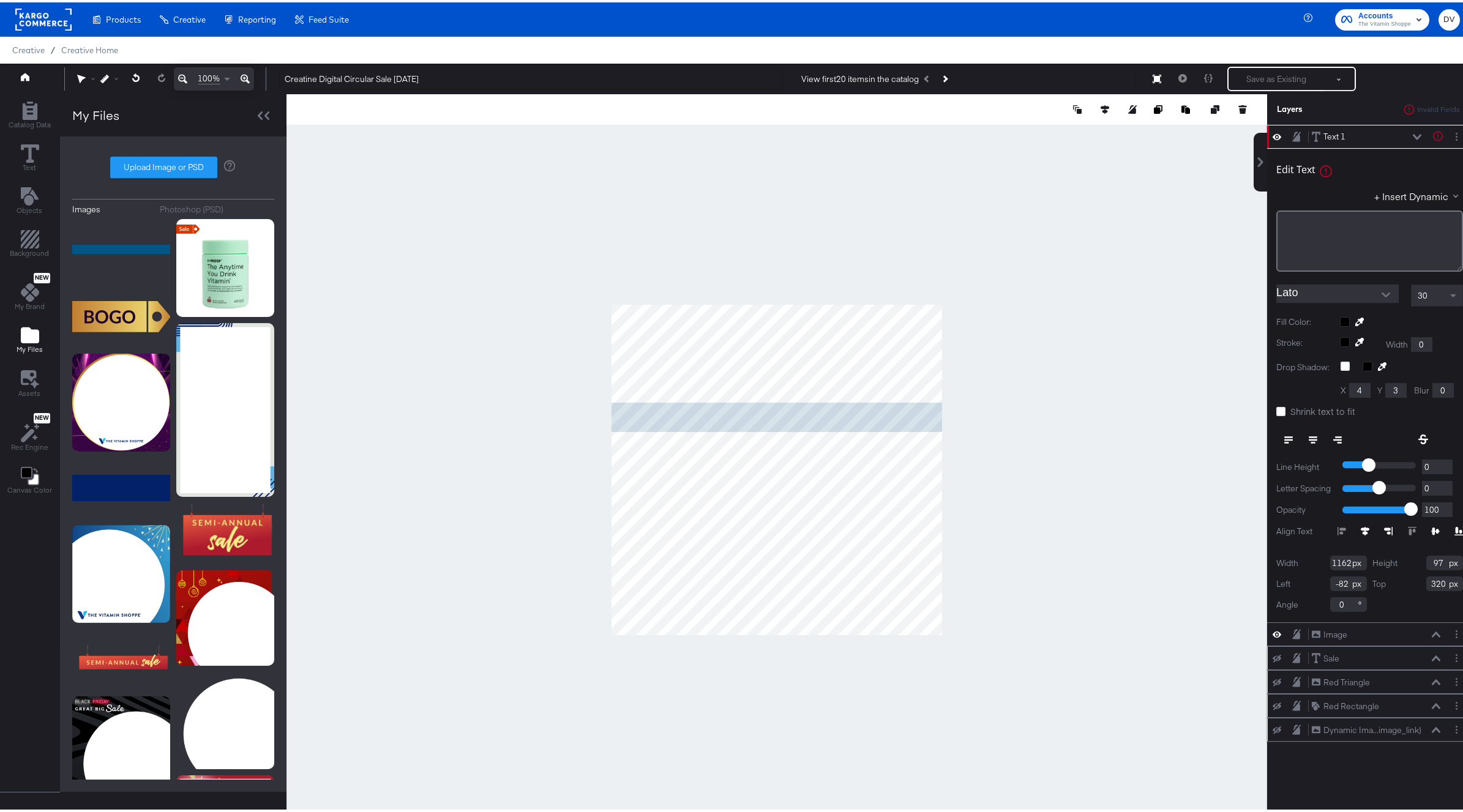
click at [971, 418] on div at bounding box center [777, 467] width 981 height 751
type input "1276"
type input "-311"
type input "642"
type input "1029"
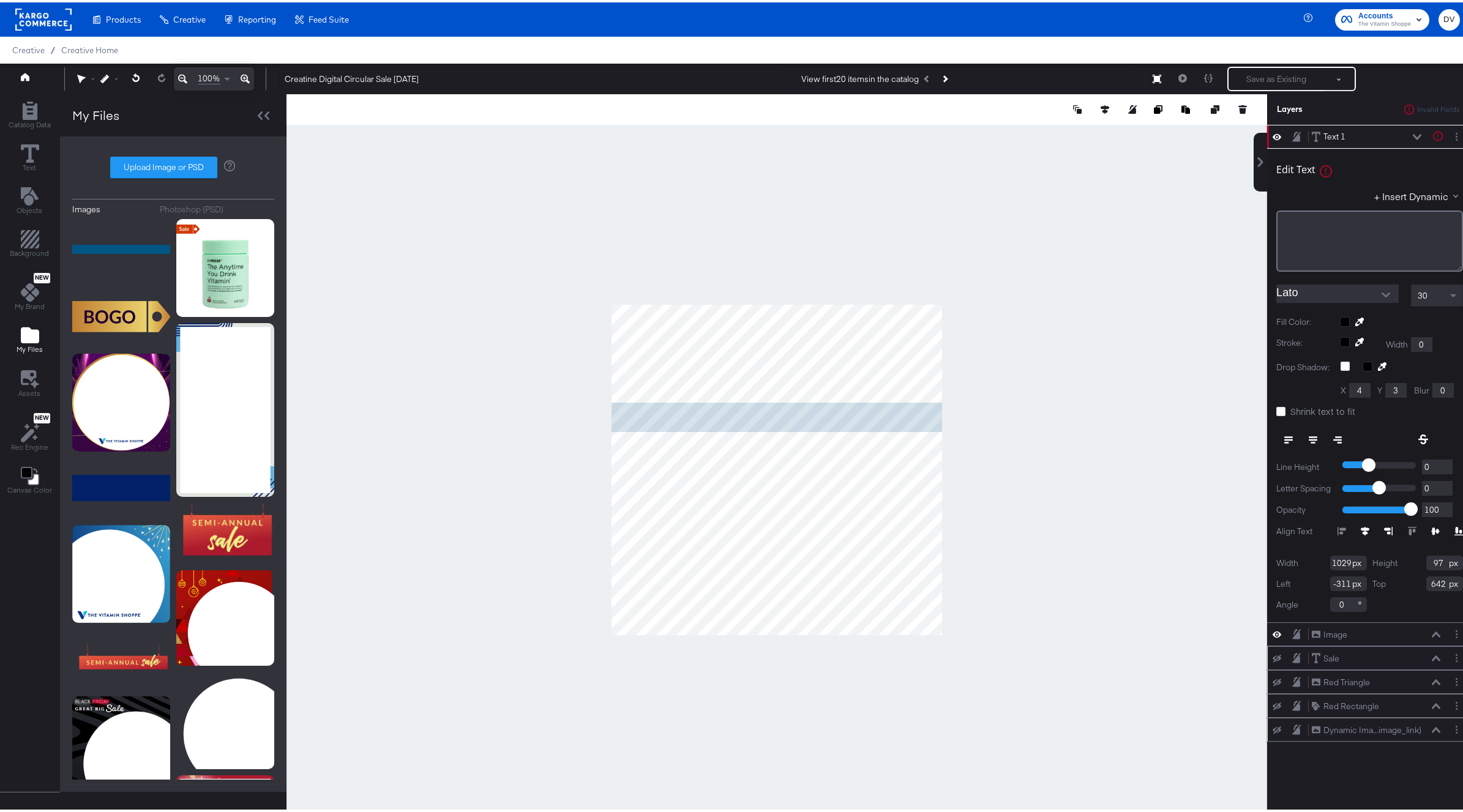
type input "18"
type input "668"
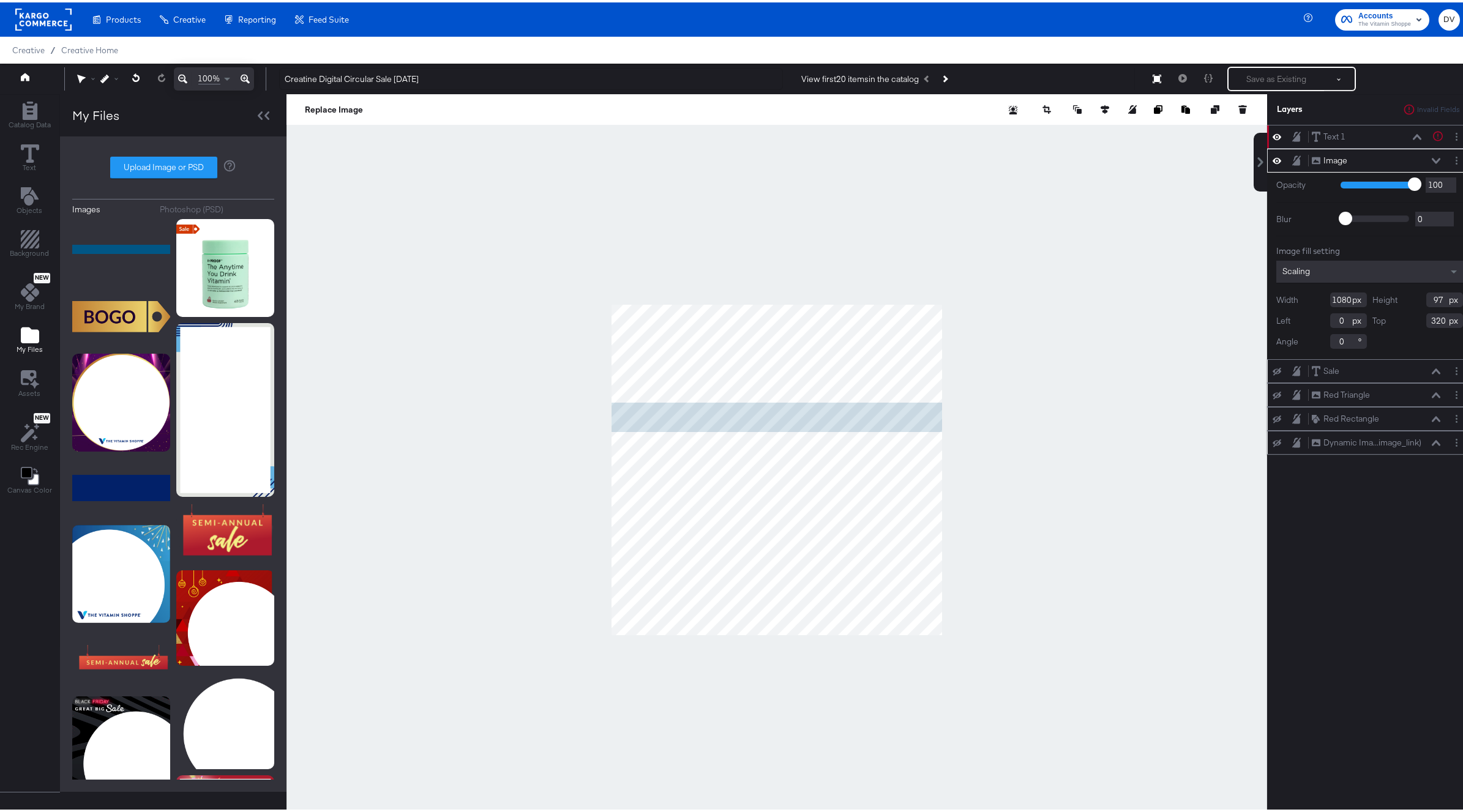
click at [961, 415] on div at bounding box center [777, 467] width 981 height 751
click at [541, 418] on div at bounding box center [777, 467] width 981 height 751
type input "1370"
type input "-210"
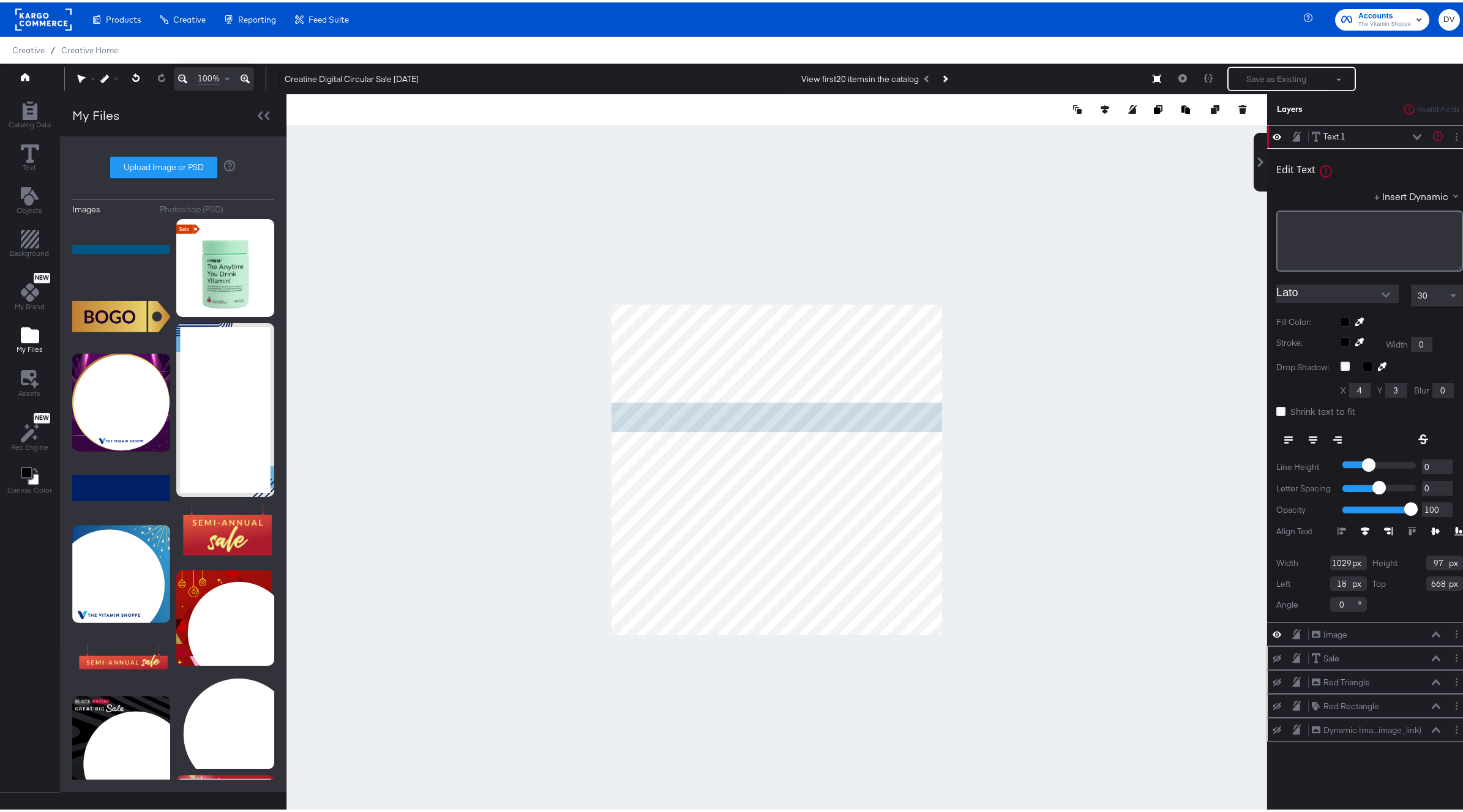
type input "670"
type input "0"
type input "318"
click at [937, 413] on div at bounding box center [777, 467] width 981 height 751
type input "1082"
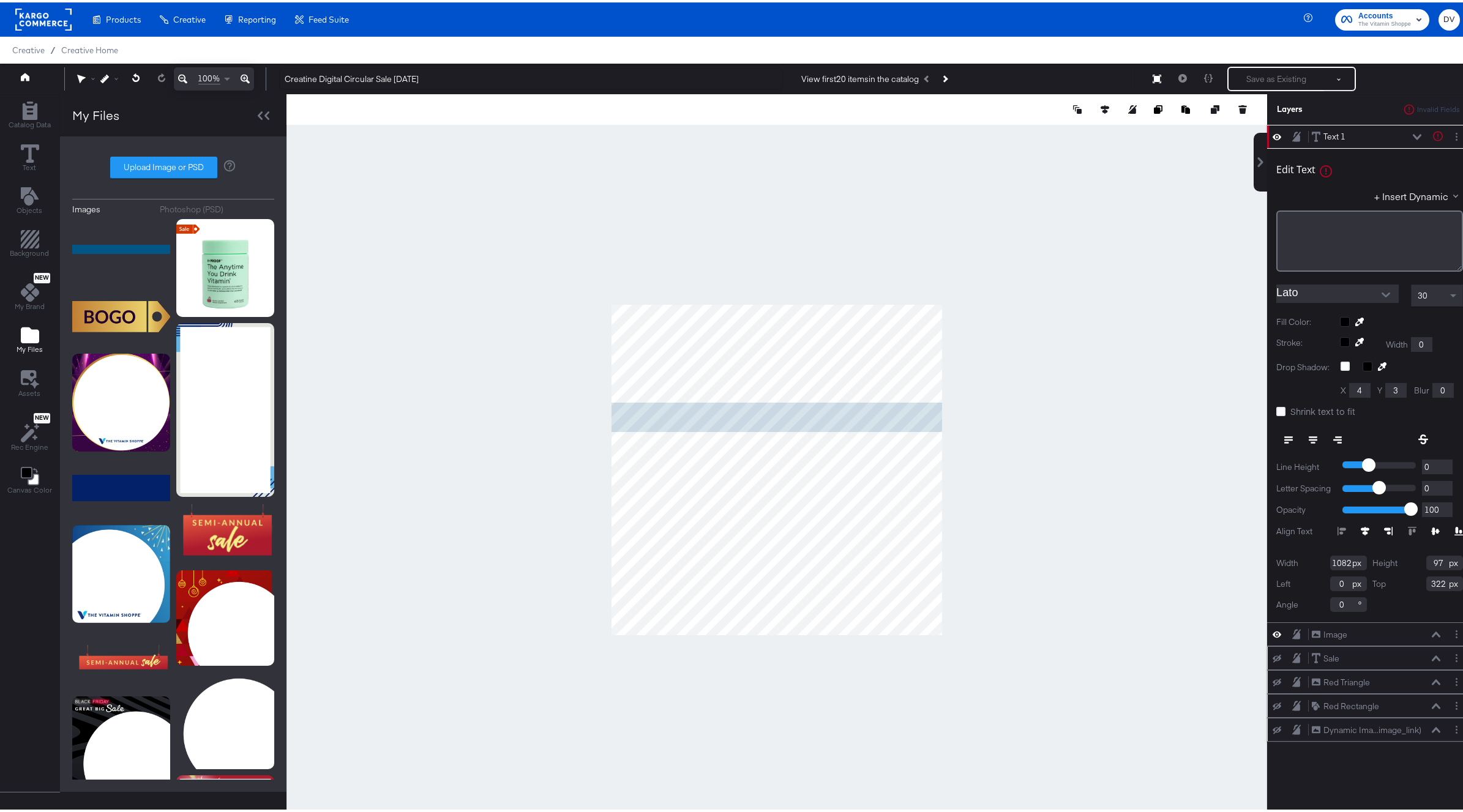
click at [241, 72] on icon at bounding box center [244, 77] width 9 height 14
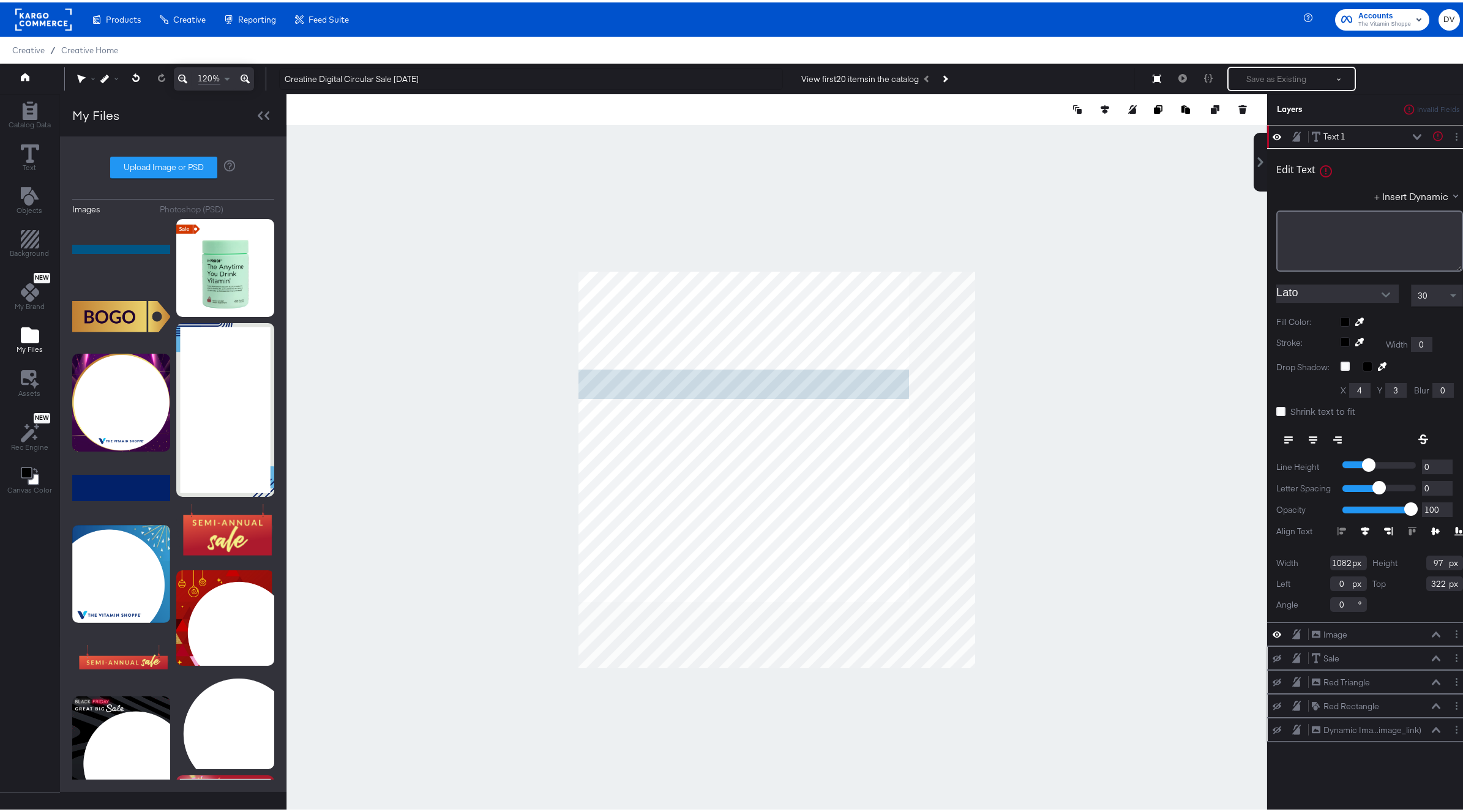
click at [241, 72] on icon at bounding box center [244, 77] width 9 height 14
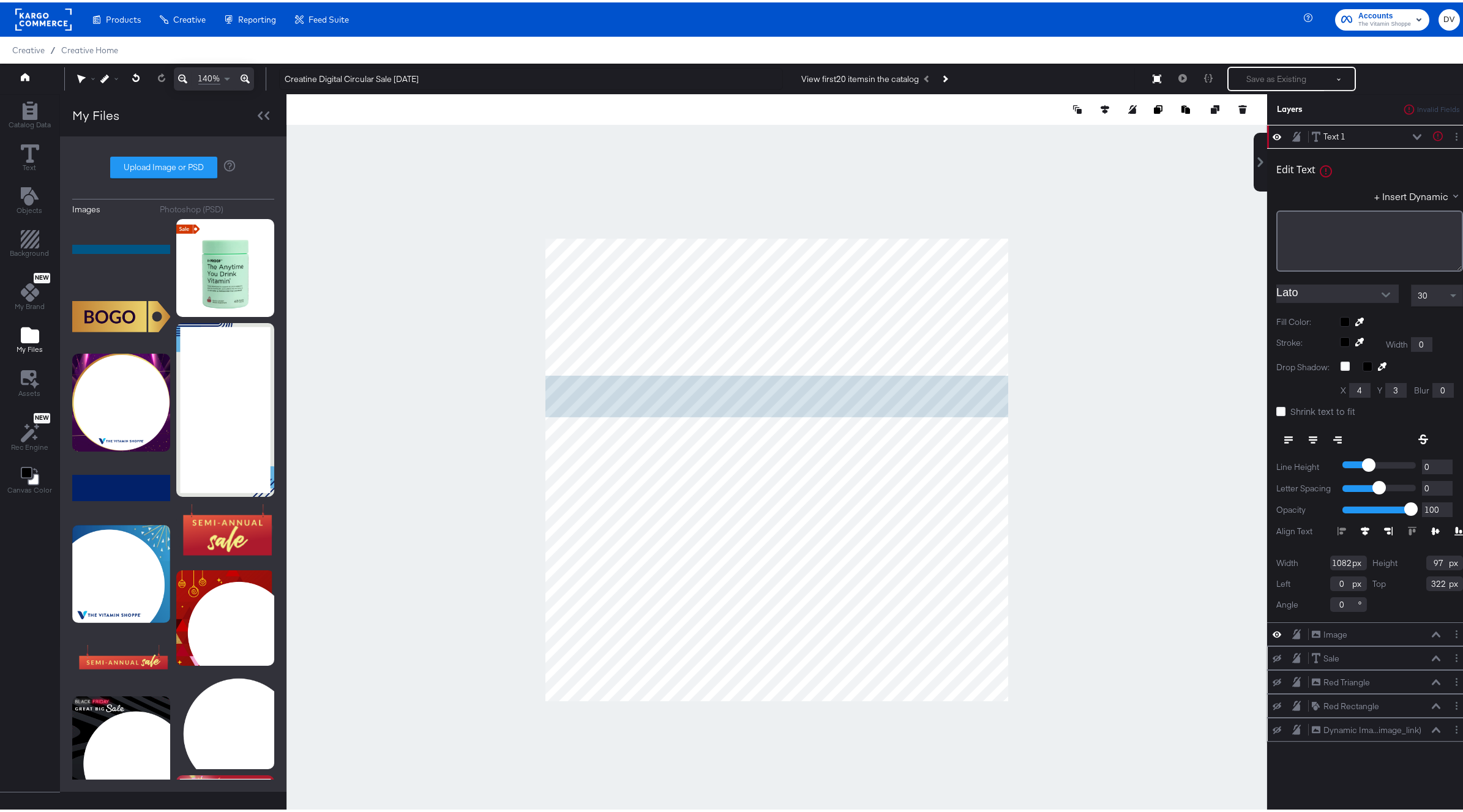
click at [241, 72] on icon at bounding box center [244, 77] width 9 height 14
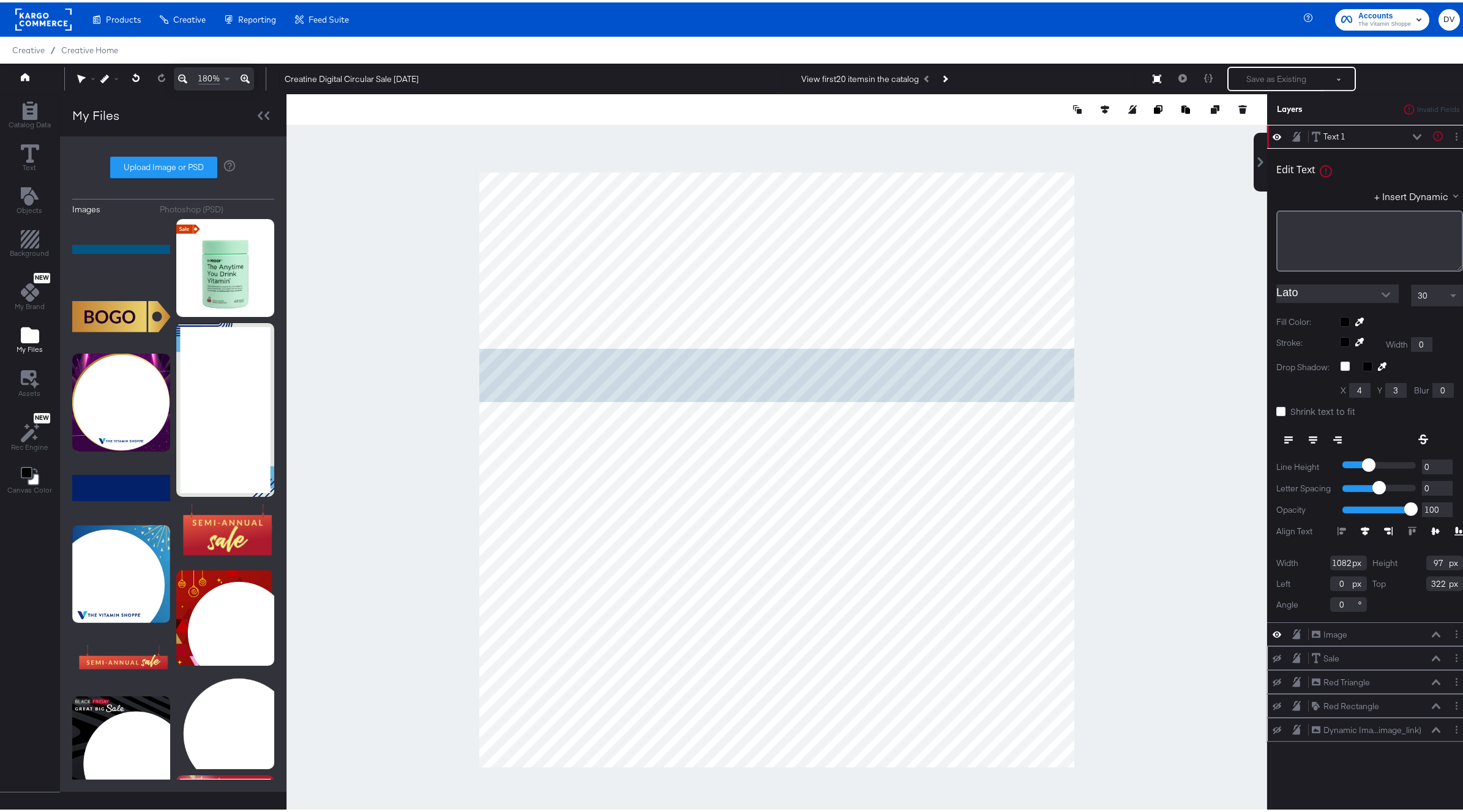
type input "320"
click at [216, 73] on span "180%" at bounding box center [209, 76] width 22 height 12
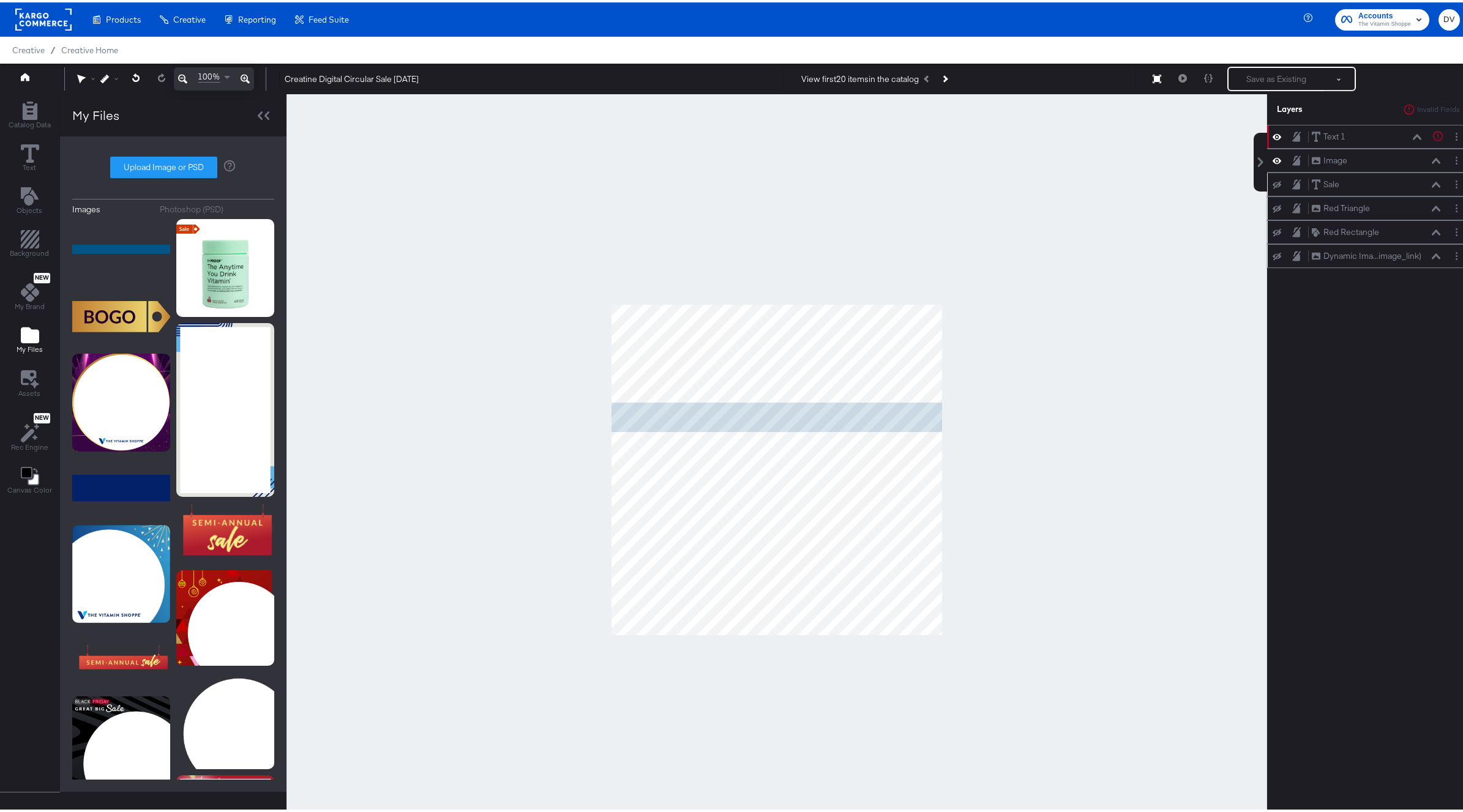
click at [500, 347] on div at bounding box center [777, 467] width 981 height 751
click at [30, 152] on icon at bounding box center [30, 151] width 18 height 18
click at [1404, 136] on icon at bounding box center [1417, 135] width 9 height 6
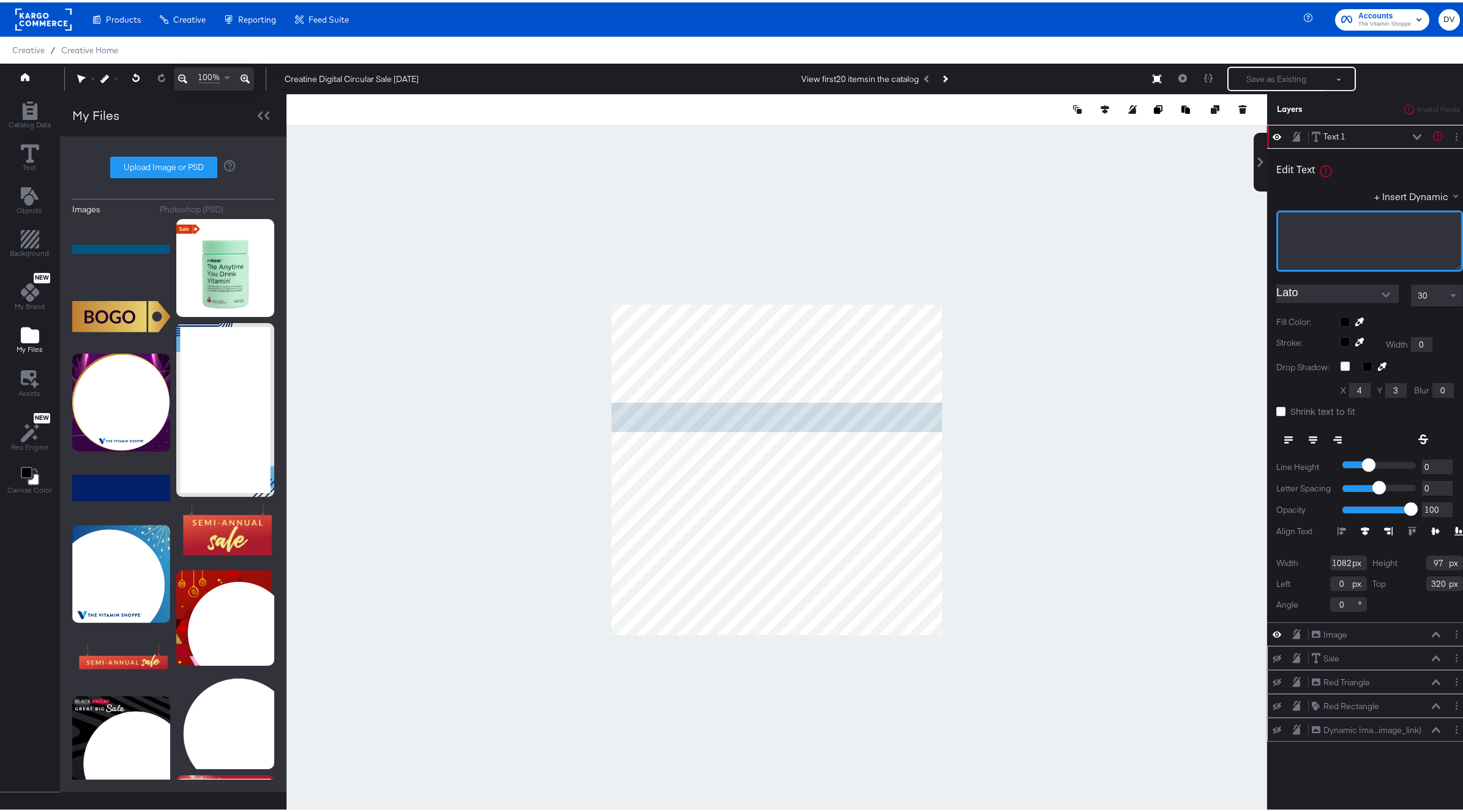
click at [1366, 237] on div "﻿" at bounding box center [1370, 239] width 187 height 61
click at [1311, 226] on div "﻿" at bounding box center [1370, 222] width 171 height 12
click at [1311, 241] on div "﻿" at bounding box center [1370, 239] width 187 height 61
click at [1382, 291] on icon "Open" at bounding box center [1386, 292] width 9 height 5
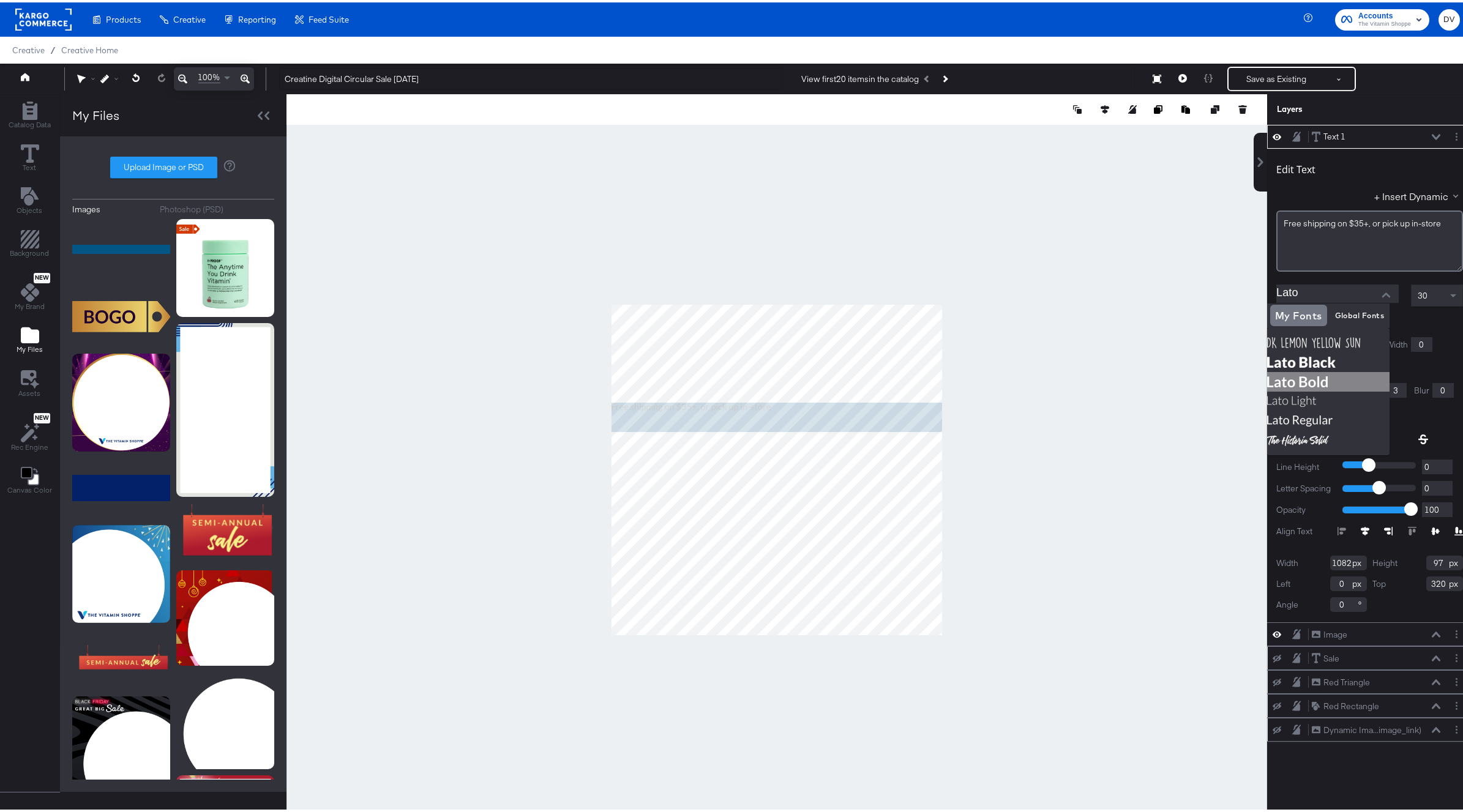
click at [1306, 374] on img at bounding box center [1327, 379] width 122 height 20
type input "Lato Bold"
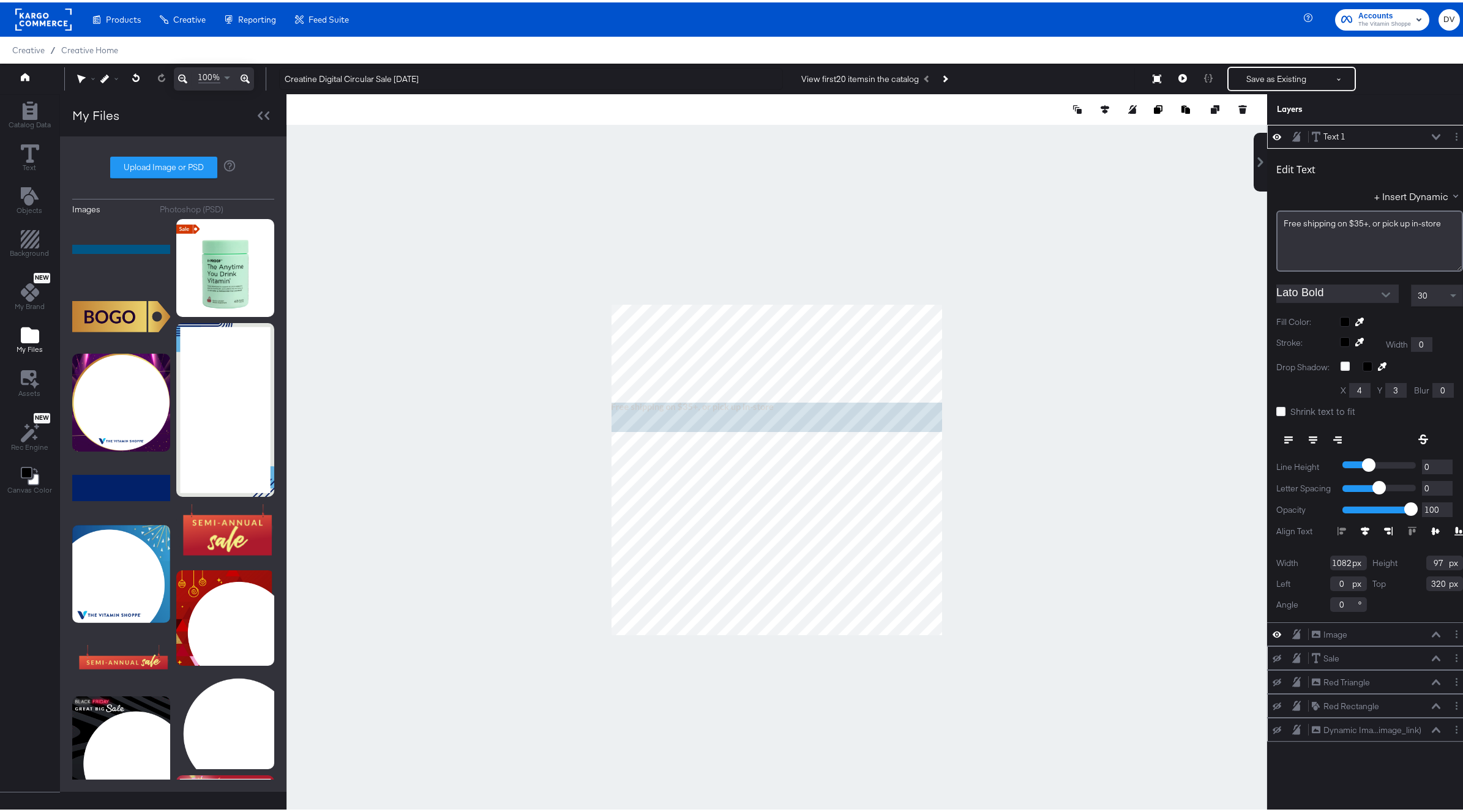
click at [1340, 319] on div at bounding box center [1402, 319] width 123 height 10
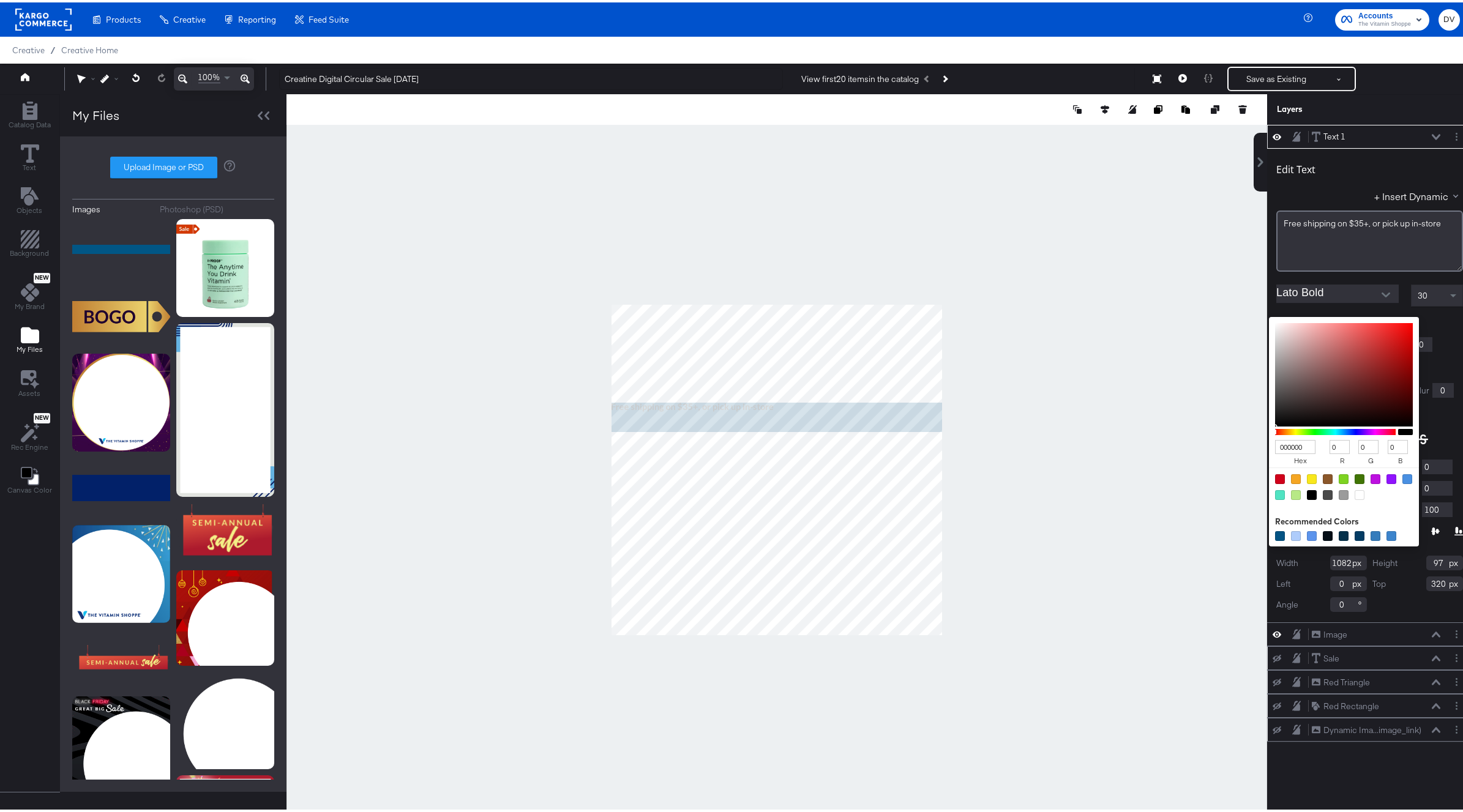
type input "734747"
type input "115"
type input "71"
type input "704D4D"
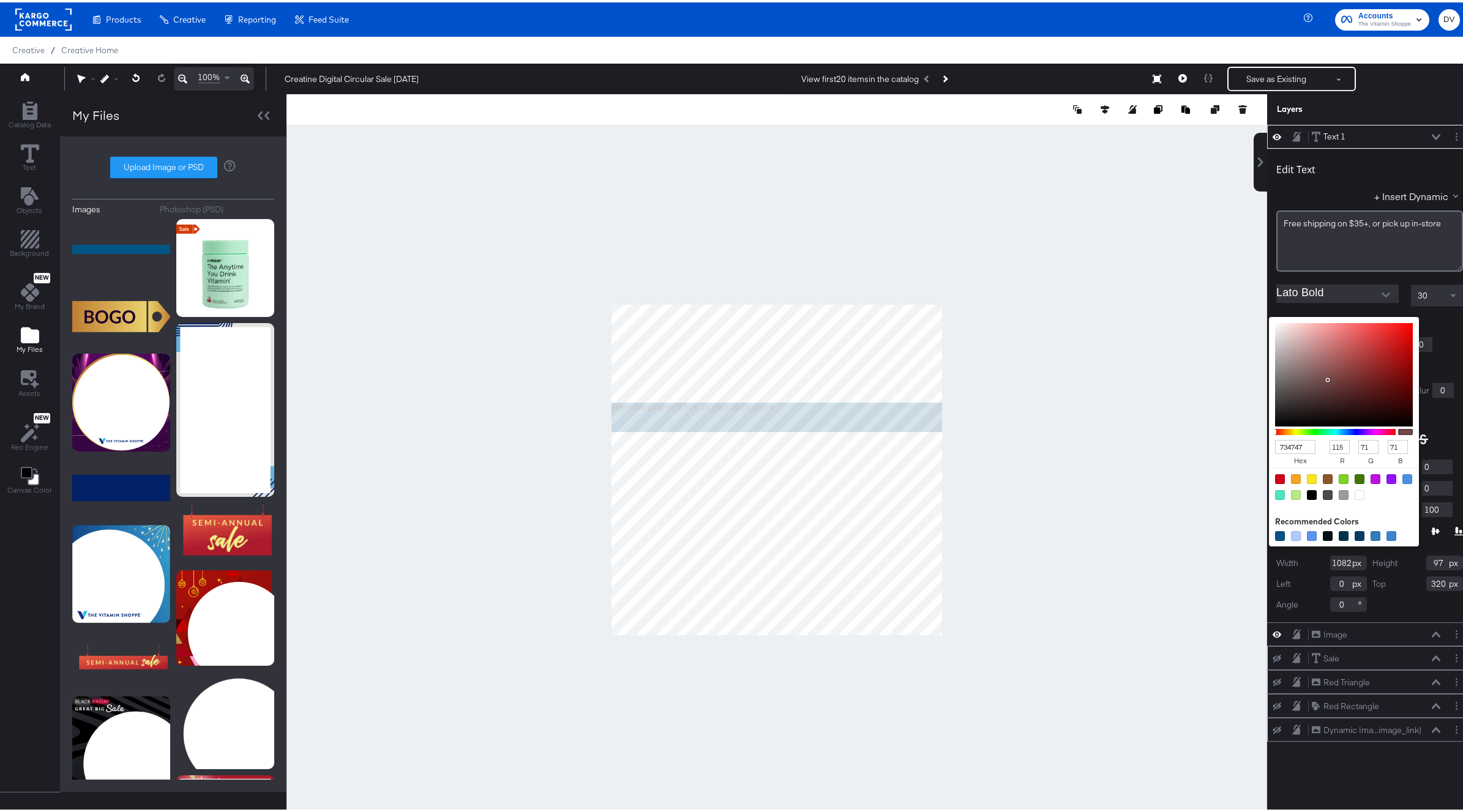
type input "112"
type input "77"
type input "E0E0E0"
type input "224"
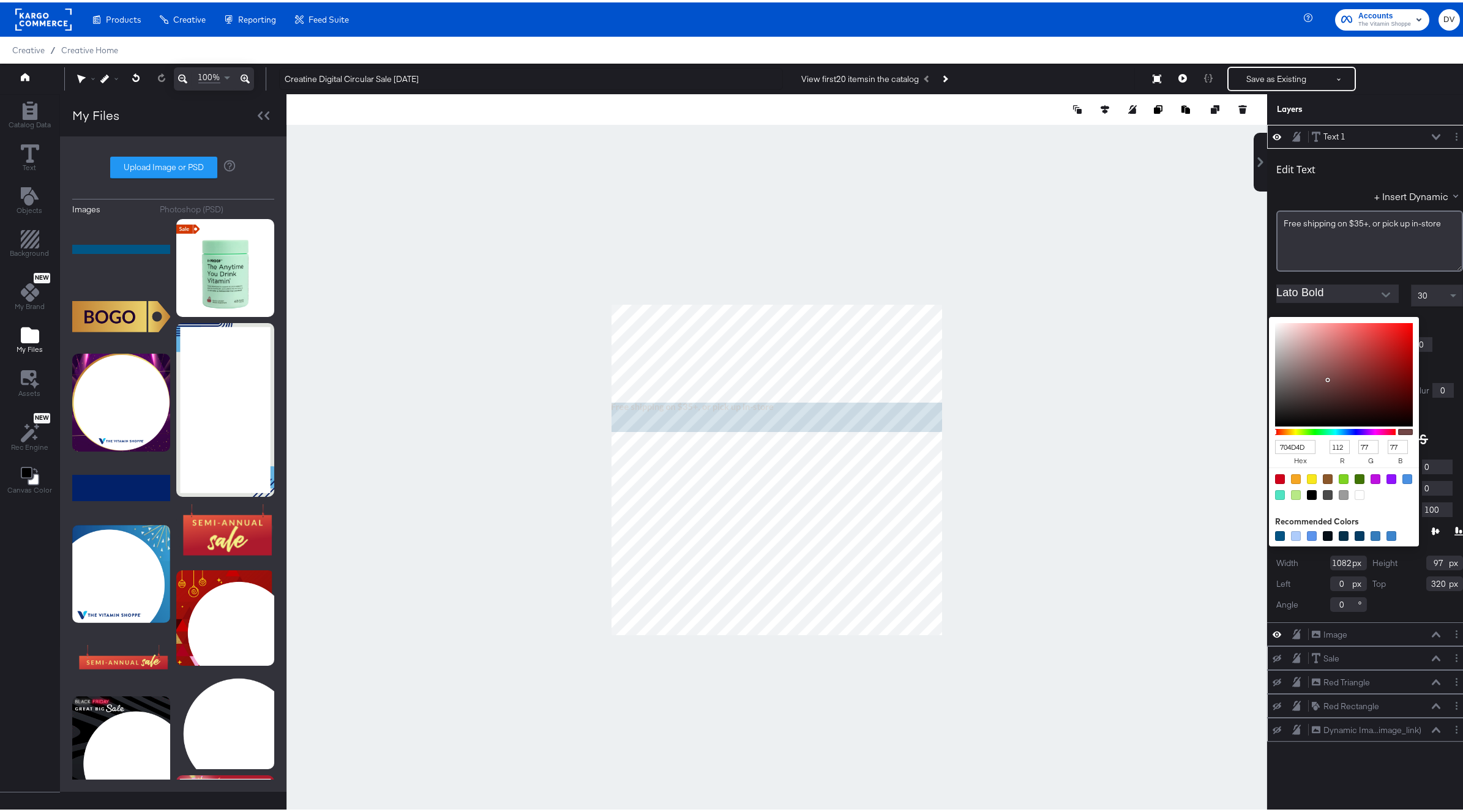
type input "224"
type input "FFFFFF"
type input "255"
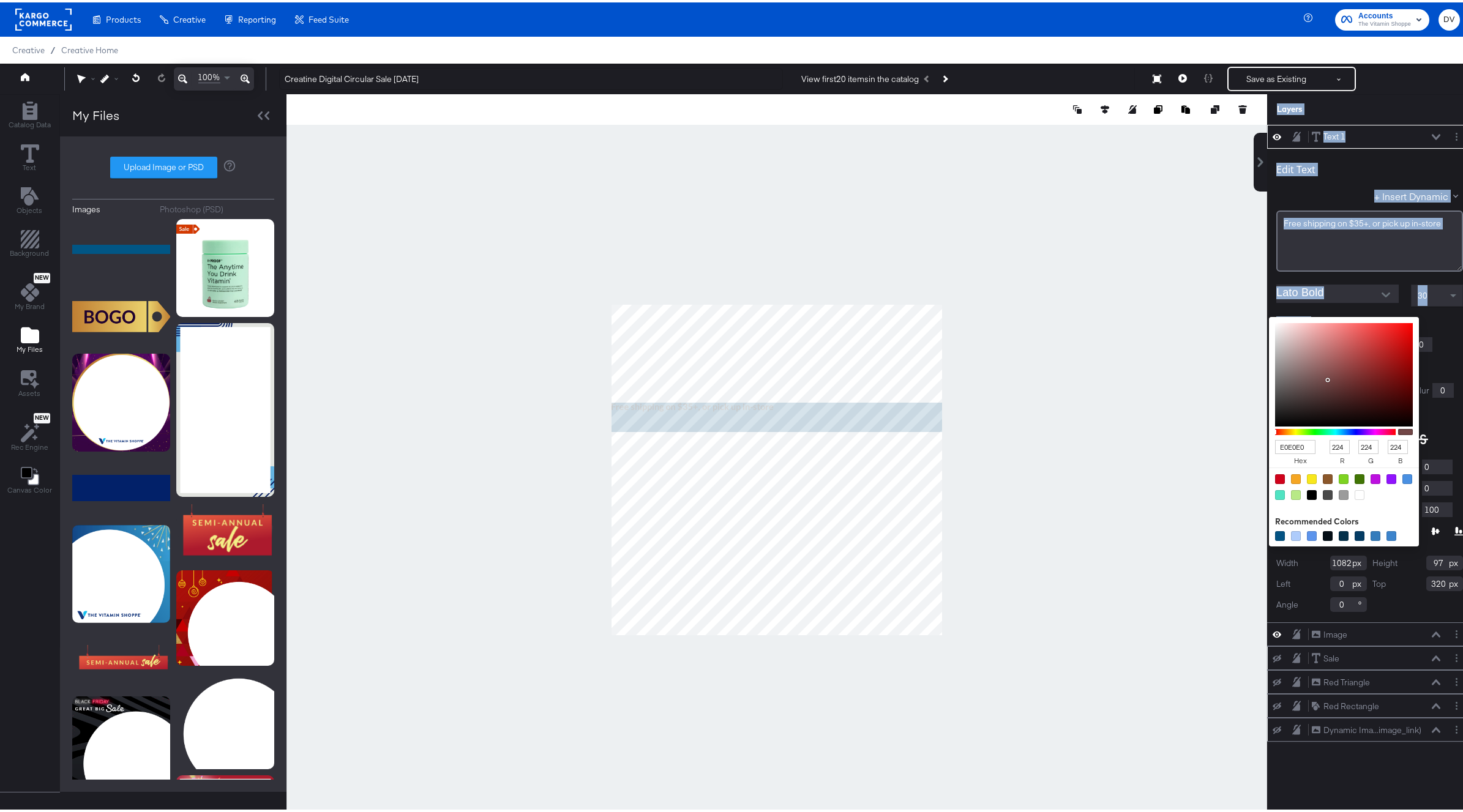
type input "255"
drag, startPoint x: 1318, startPoint y: 378, endPoint x: 1176, endPoint y: 282, distance: 171.4
click at [1176, 122] on div "Catalog Data Text Objects Background New My Brand My Files Assets New Rec Engin…" at bounding box center [735, 107] width 1472 height 30
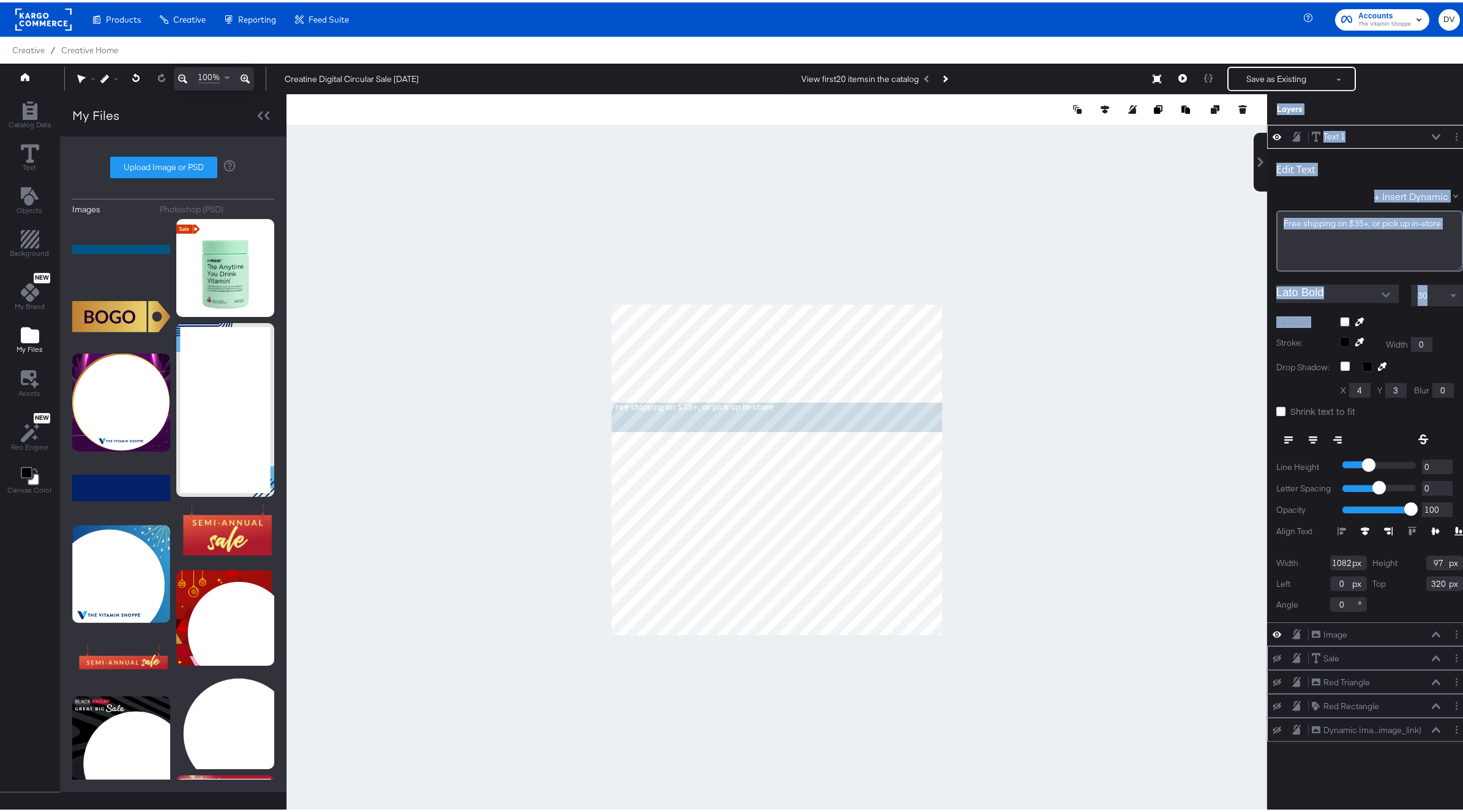
click at [1308, 436] on icon at bounding box center [1312, 438] width 9 height 9
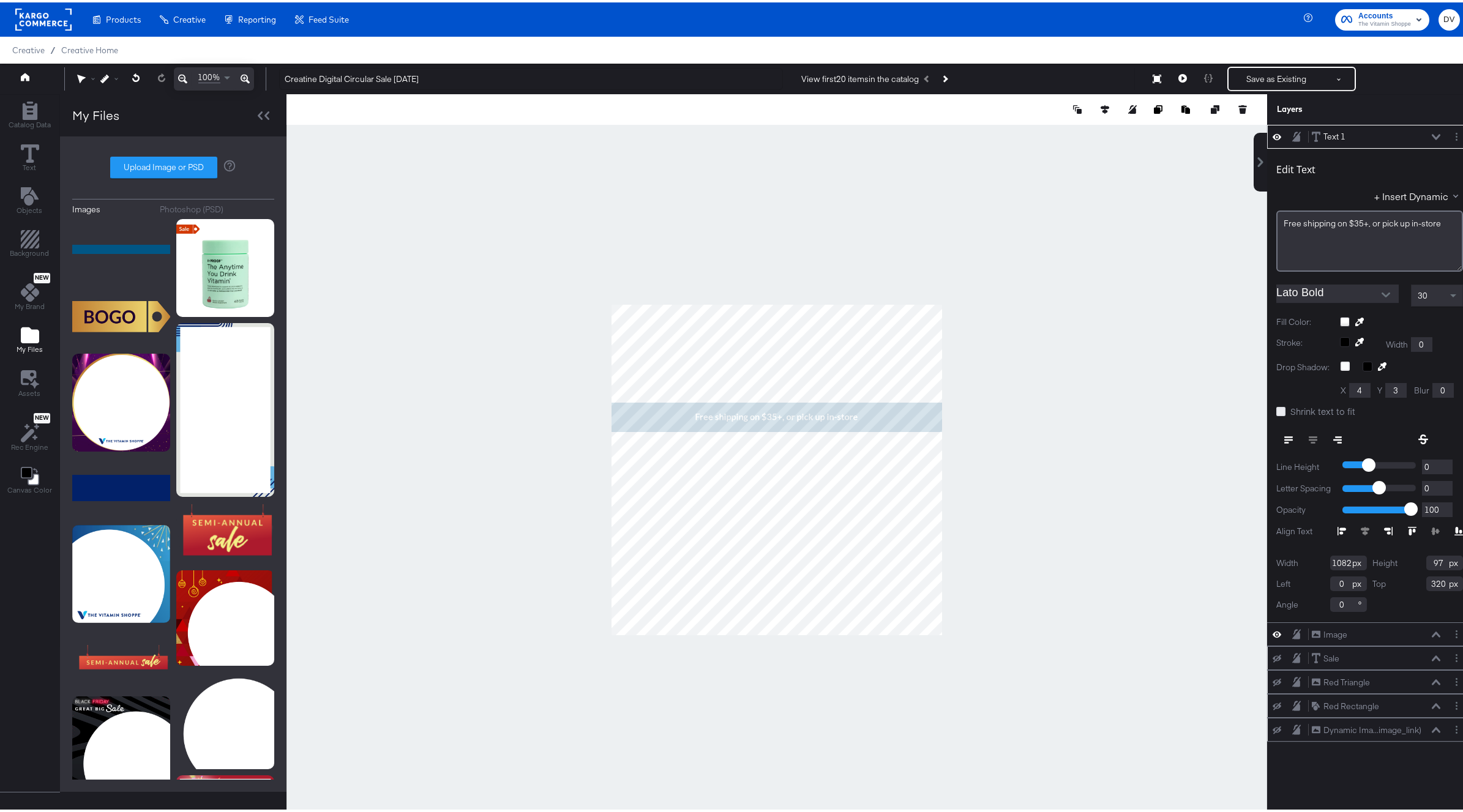
click at [1276, 410] on icon at bounding box center [1280, 409] width 9 height 9
click at [0, 0] on input "Shrink text to fit" at bounding box center [0, 0] width 0 height 0
click at [1276, 410] on icon at bounding box center [1280, 409] width 9 height 9
click at [0, 0] on input "Shrink text to fit" at bounding box center [0, 0] width 0 height 0
click at [1404, 295] on span at bounding box center [1453, 294] width 6 height 3
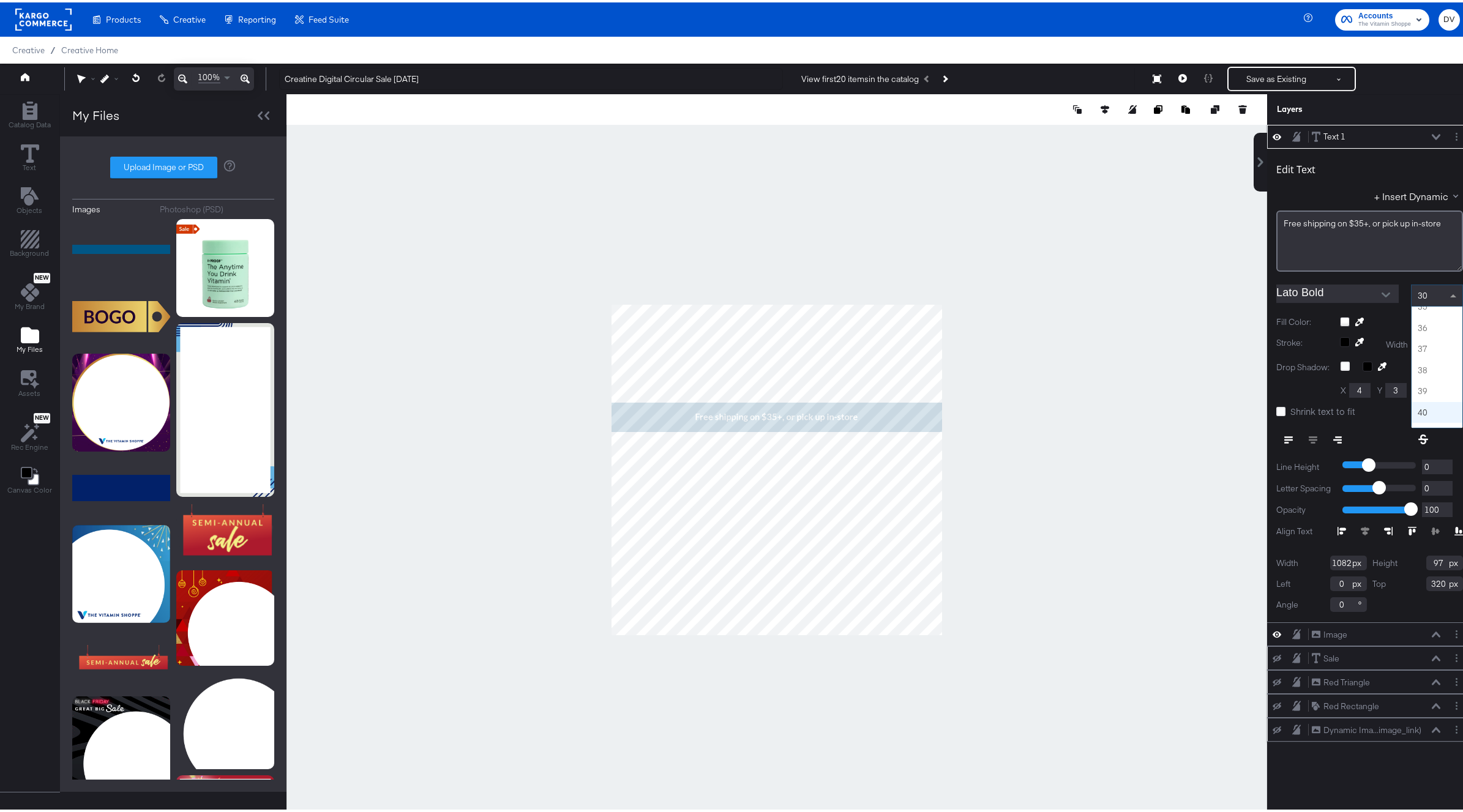
scroll to position [751, 0]
click at [1055, 403] on div at bounding box center [777, 467] width 981 height 751
click at [1404, 295] on span at bounding box center [1454, 293] width 15 height 21
click at [502, 289] on div at bounding box center [777, 467] width 981 height 751
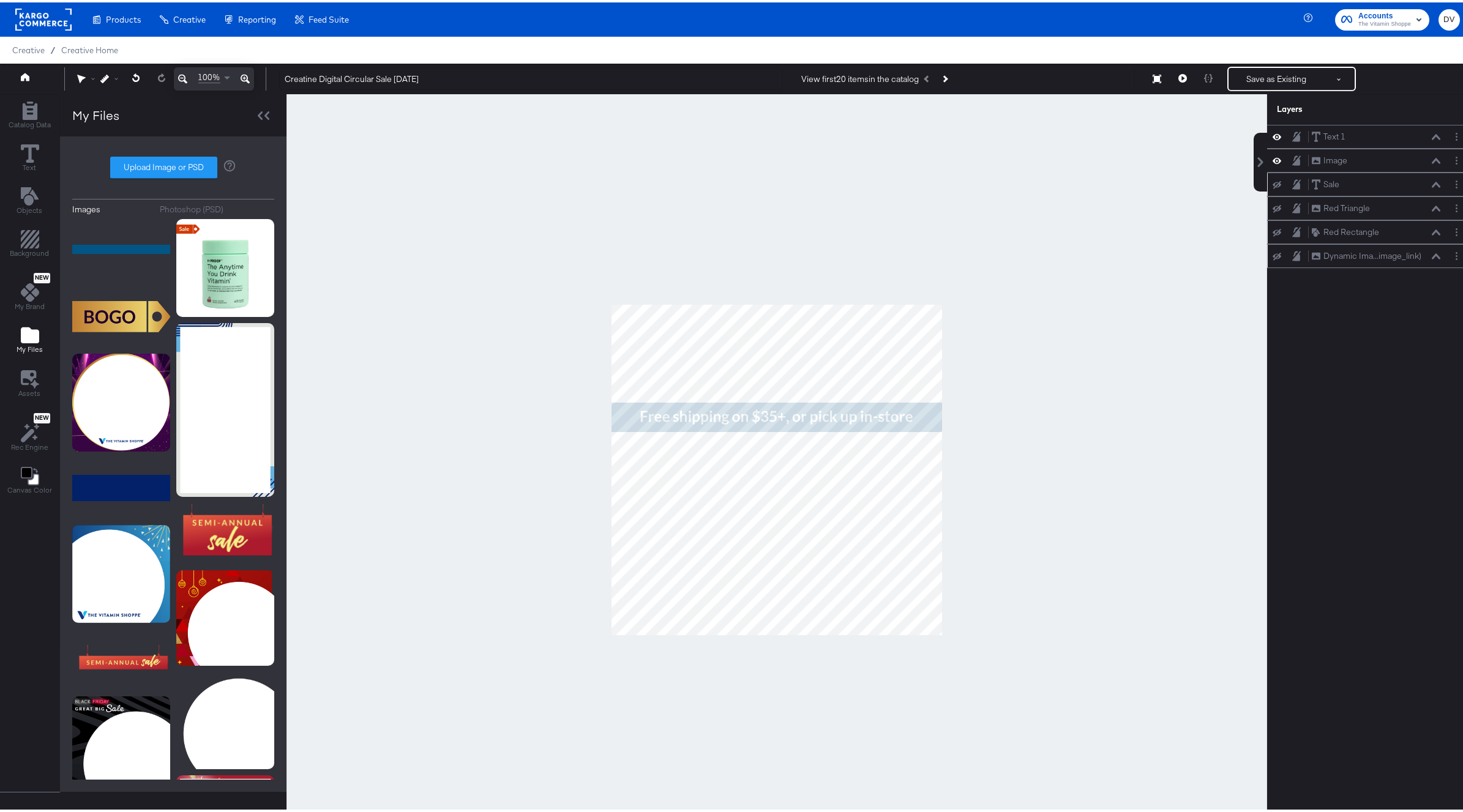
click at [248, 79] on icon at bounding box center [244, 76] width 9 height 9
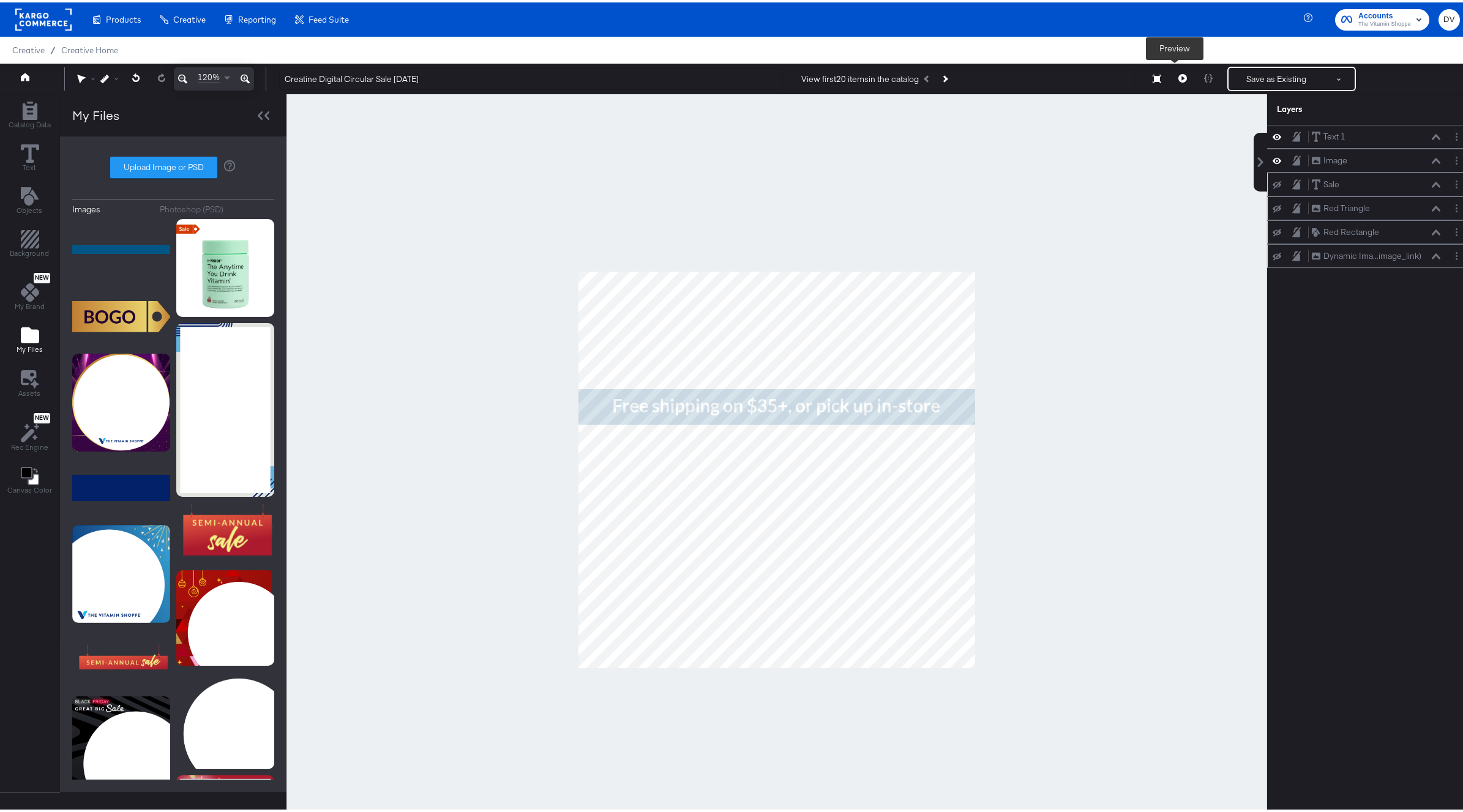
click at [1178, 80] on icon at bounding box center [1182, 76] width 9 height 9
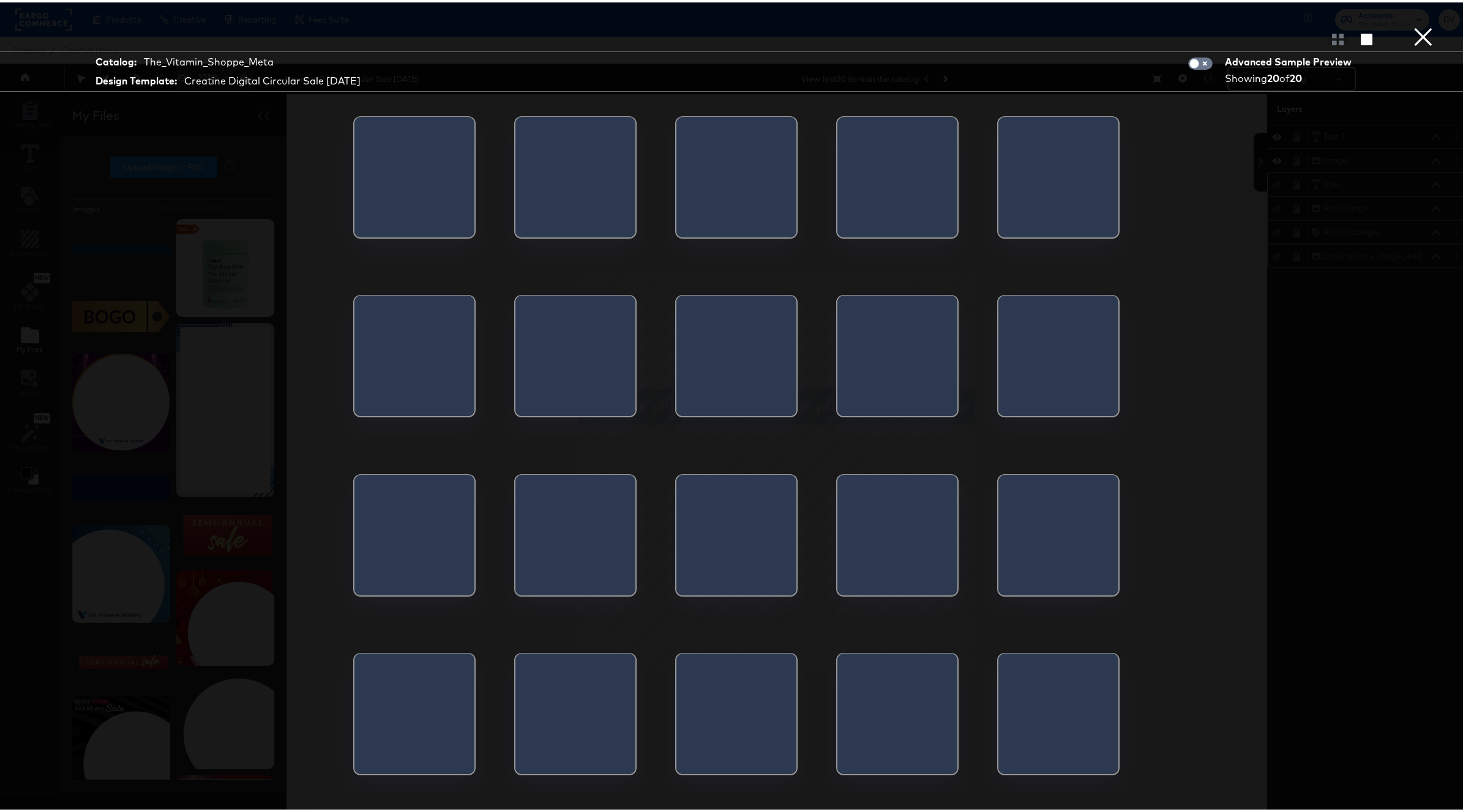
click at [355, 187] on div at bounding box center [355, 178] width 0 height 129
